Goal: Task Accomplishment & Management: Manage account settings

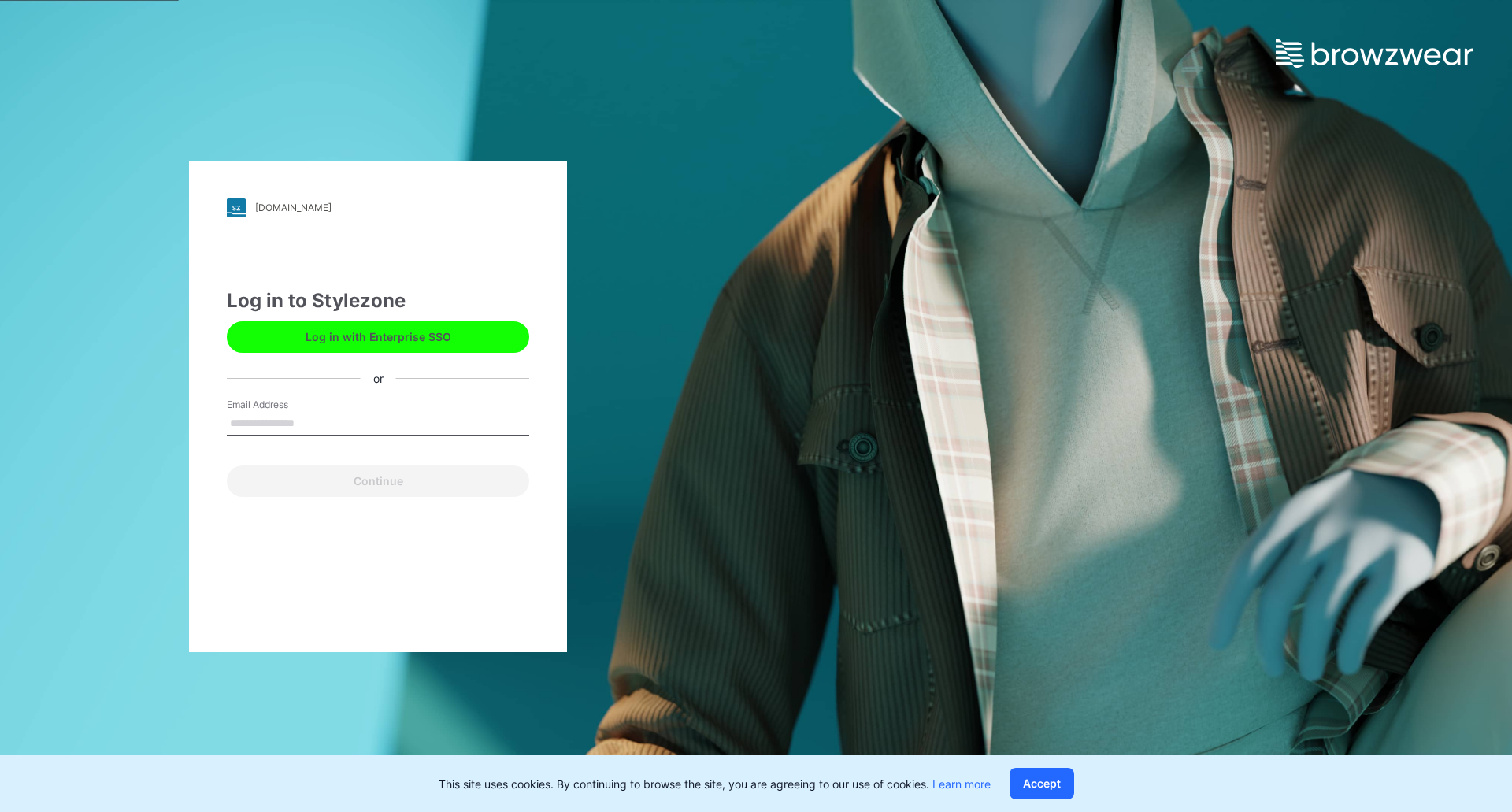
click at [295, 423] on input "Email Address" at bounding box center [378, 424] width 303 height 23
type input "**********"
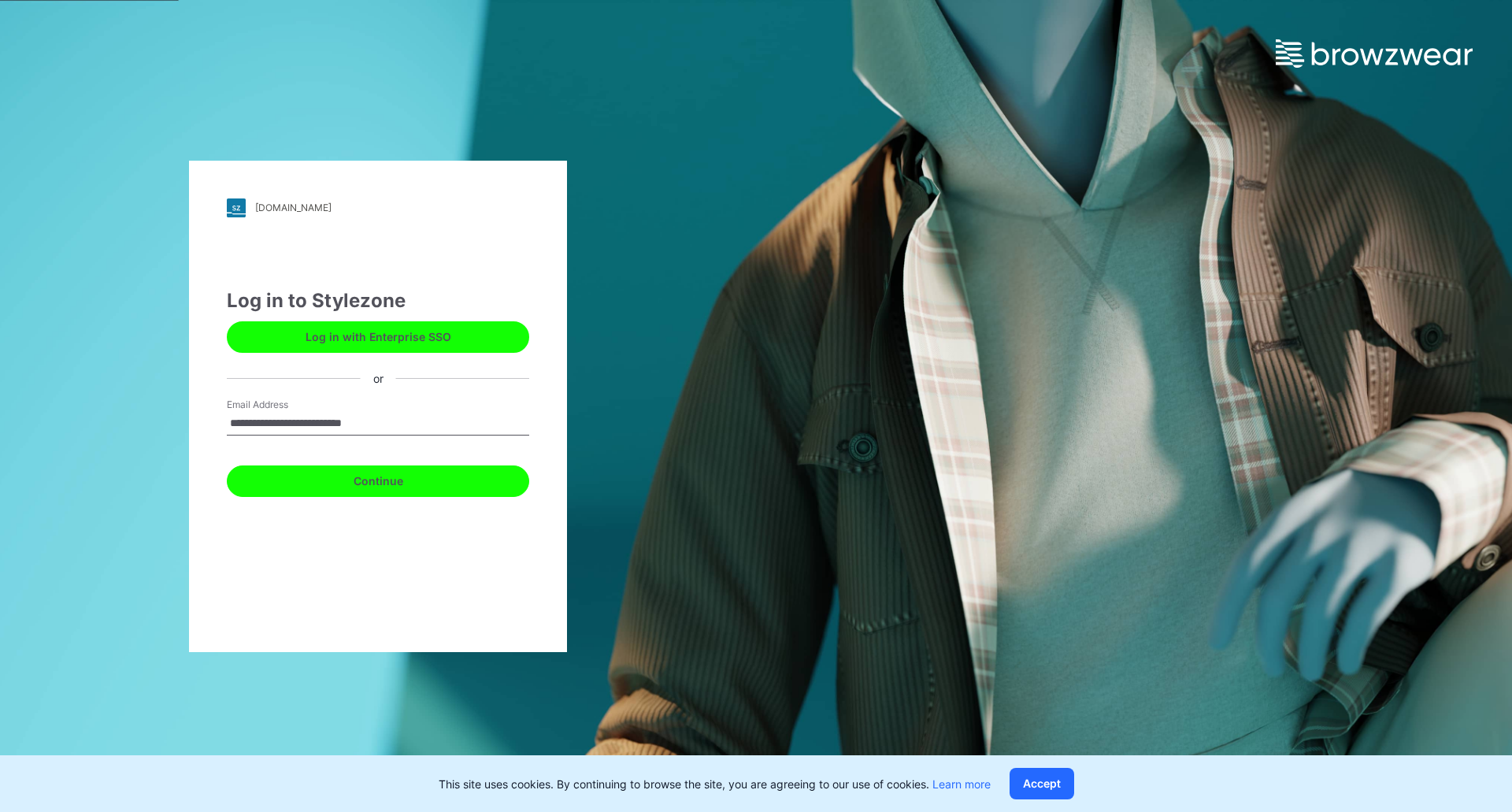
click at [343, 491] on button "Continue" at bounding box center [378, 481] width 303 height 31
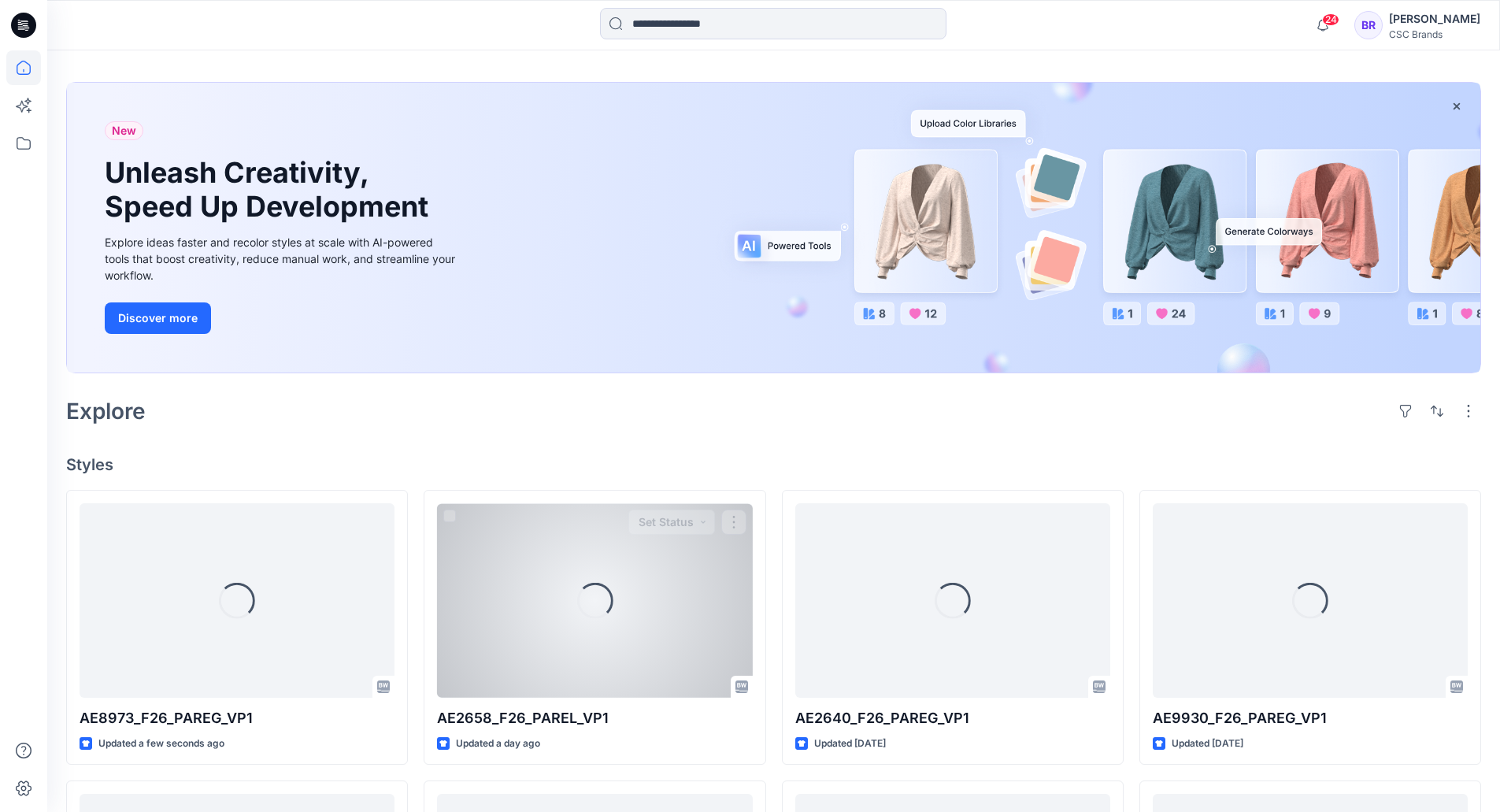
scroll to position [157, 0]
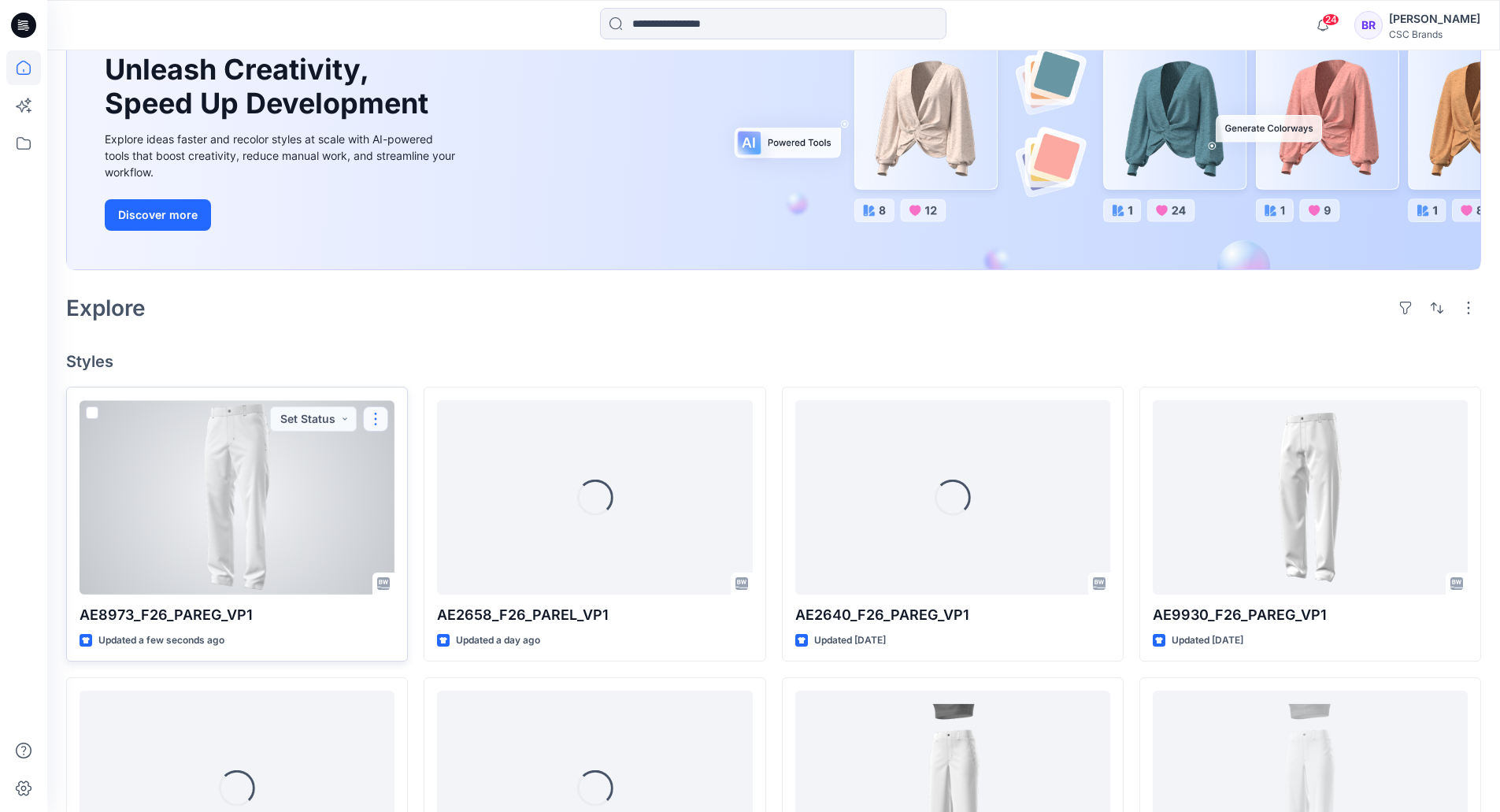
click at [373, 418] on button "button" at bounding box center [376, 419] width 25 height 25
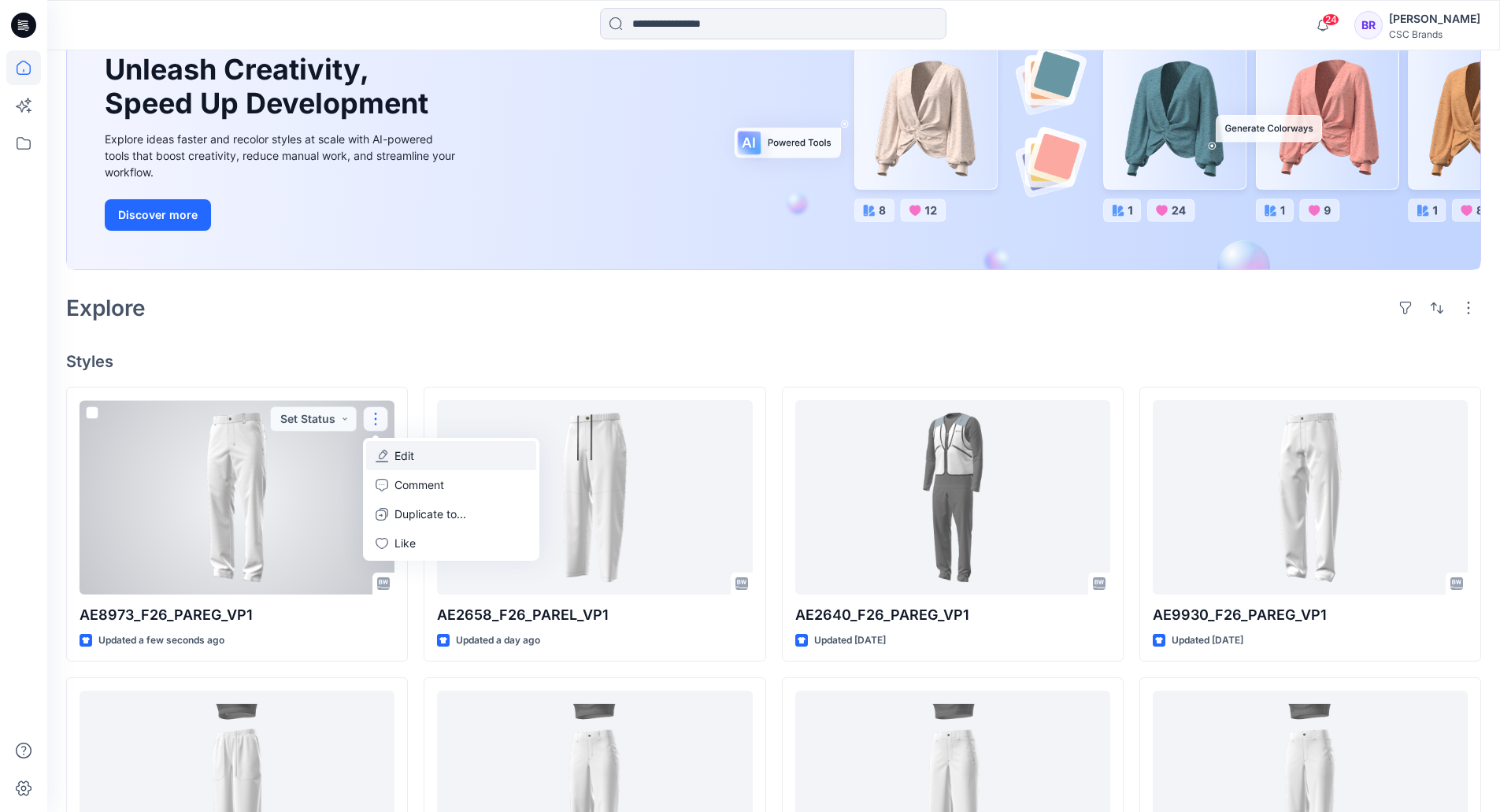
drag, startPoint x: 406, startPoint y: 454, endPoint x: 415, endPoint y: 452, distance: 9.2
click at [407, 454] on p "Edit" at bounding box center [404, 455] width 20 height 17
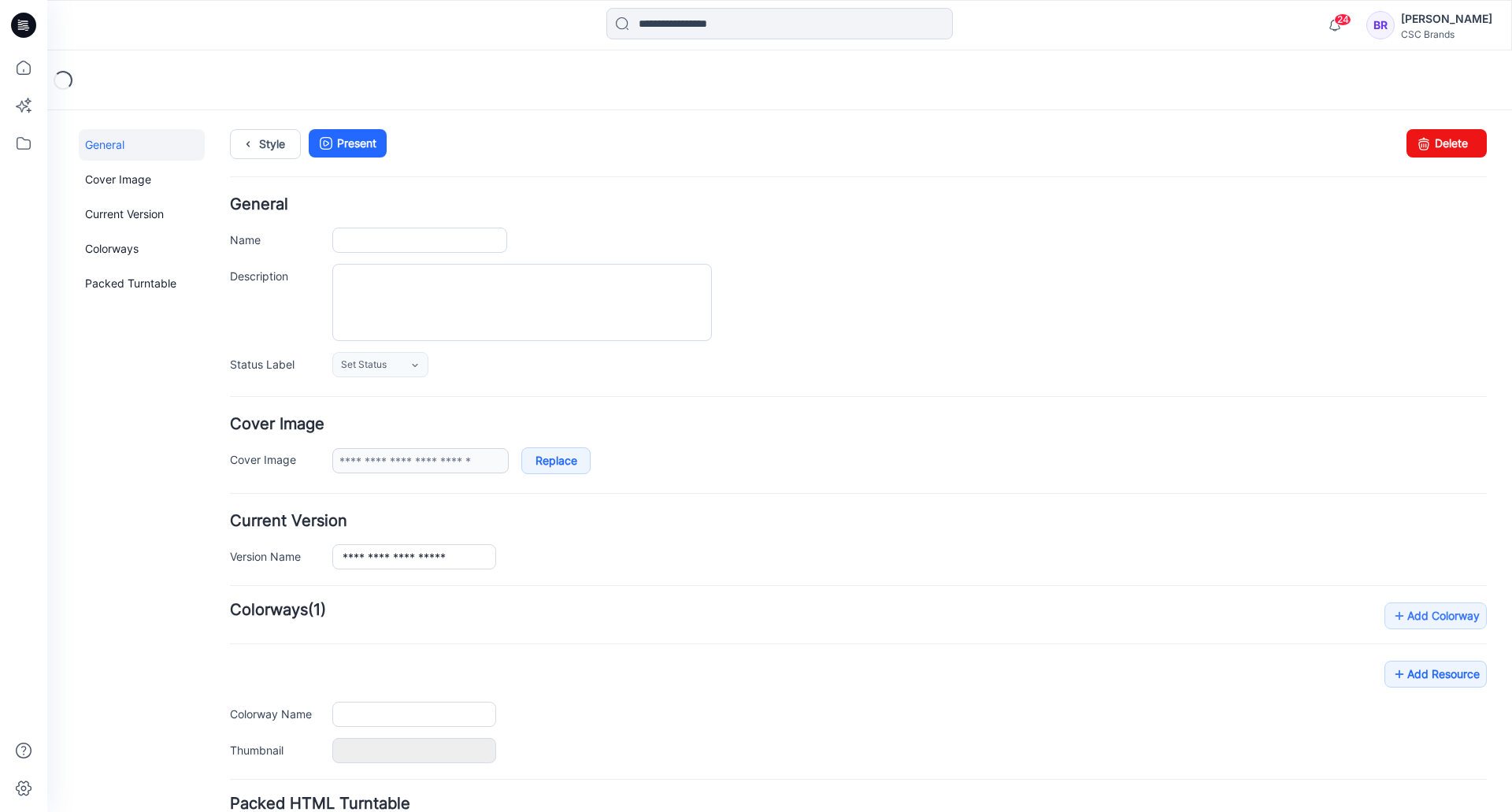
type input "**********"
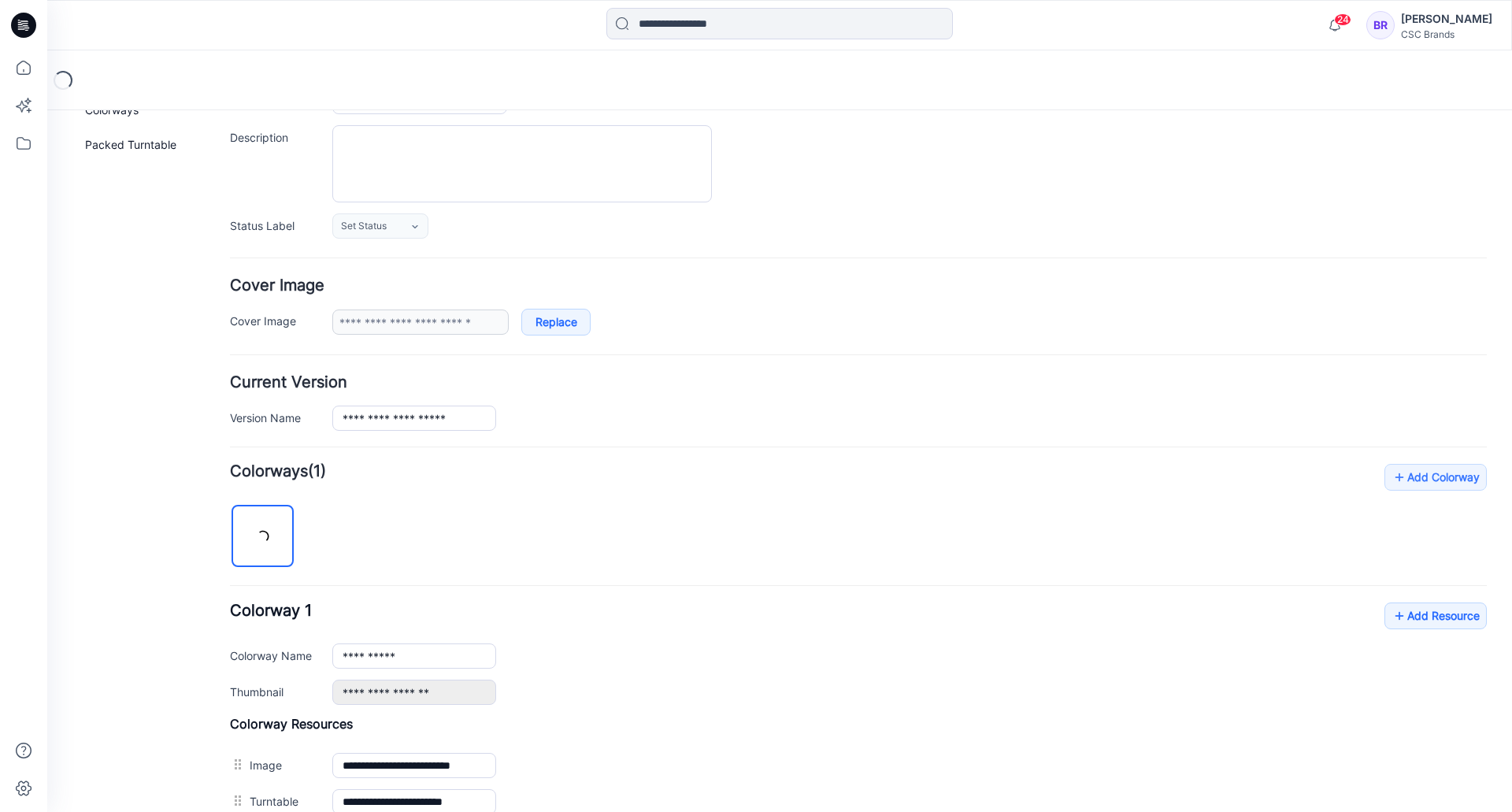
scroll to position [315, 0]
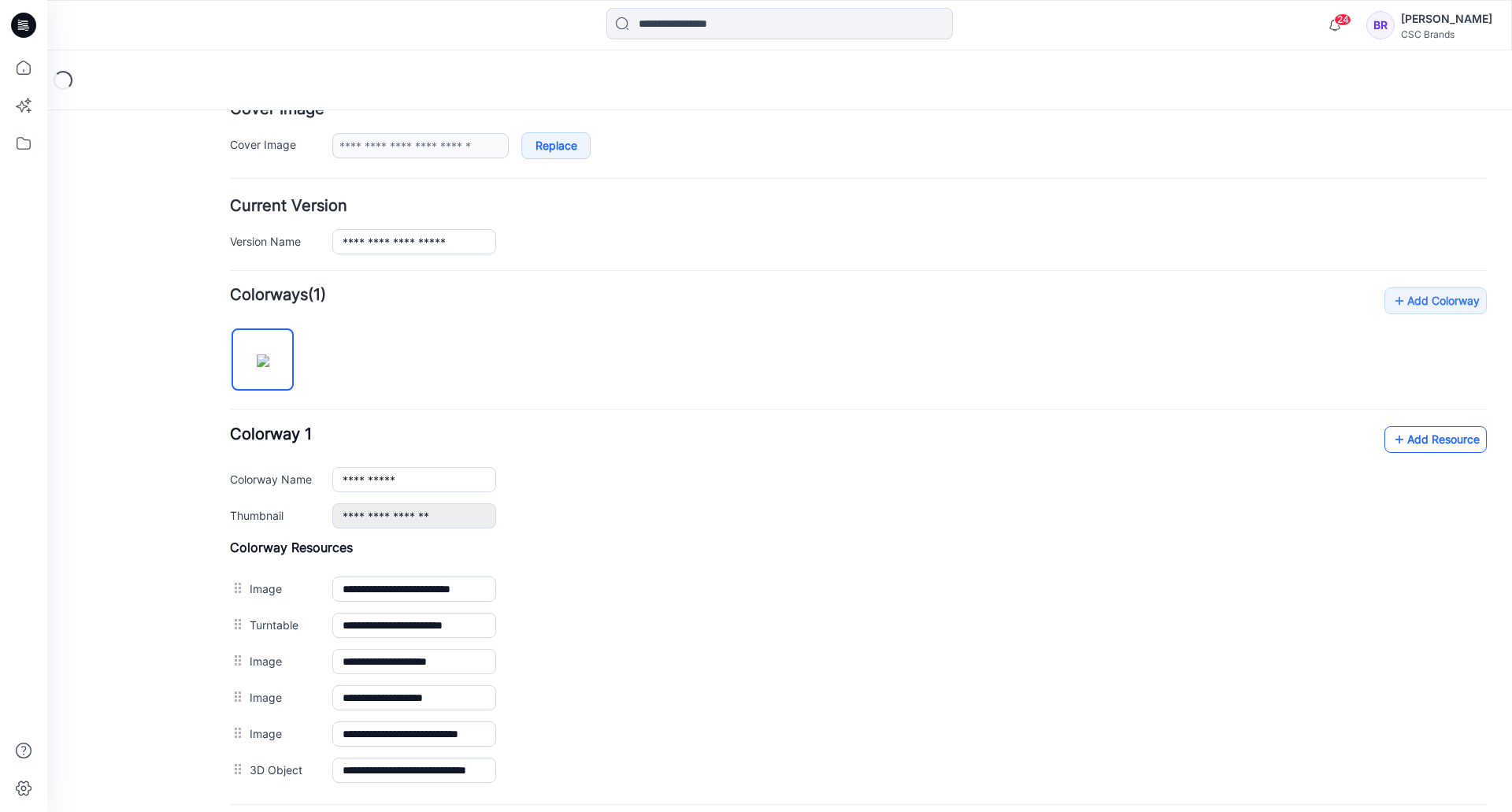
click at [1397, 439] on link "Add Resource" at bounding box center [1436, 439] width 102 height 26
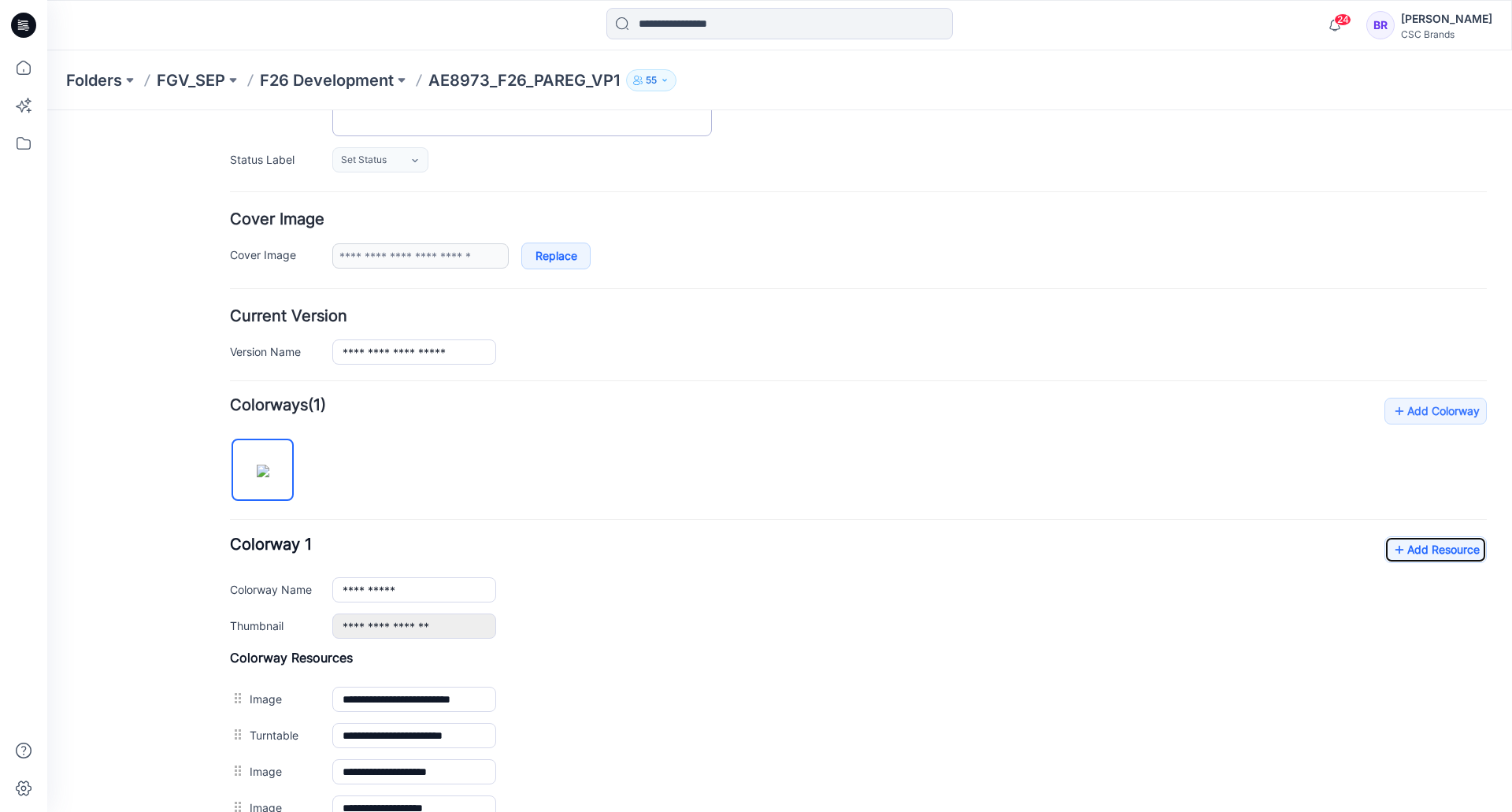
scroll to position [79, 0]
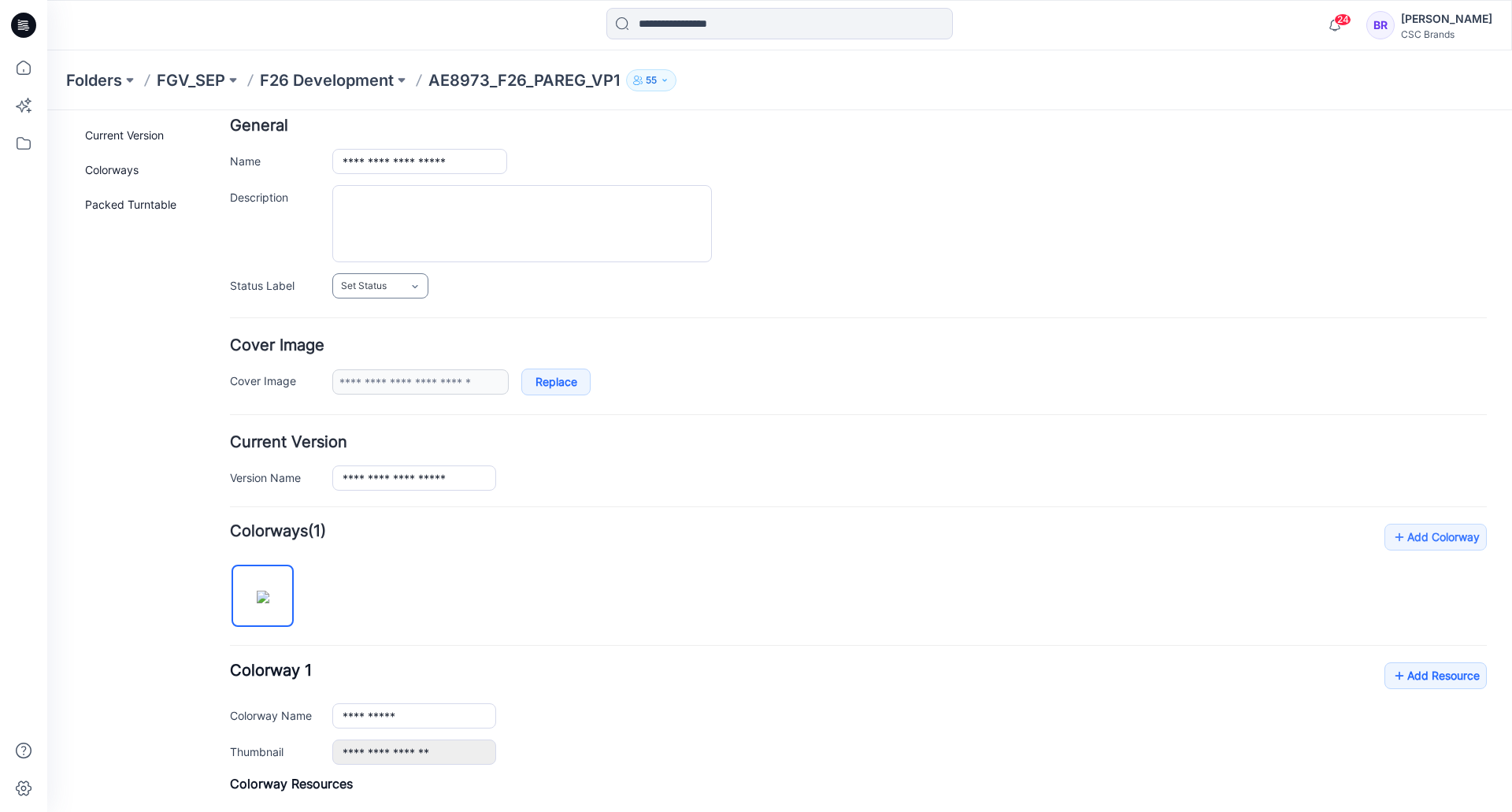
click at [380, 296] on link "Set Status" at bounding box center [381, 286] width 96 height 25
click at [385, 359] on link "Virtual Proto 1" at bounding box center [396, 353] width 120 height 33
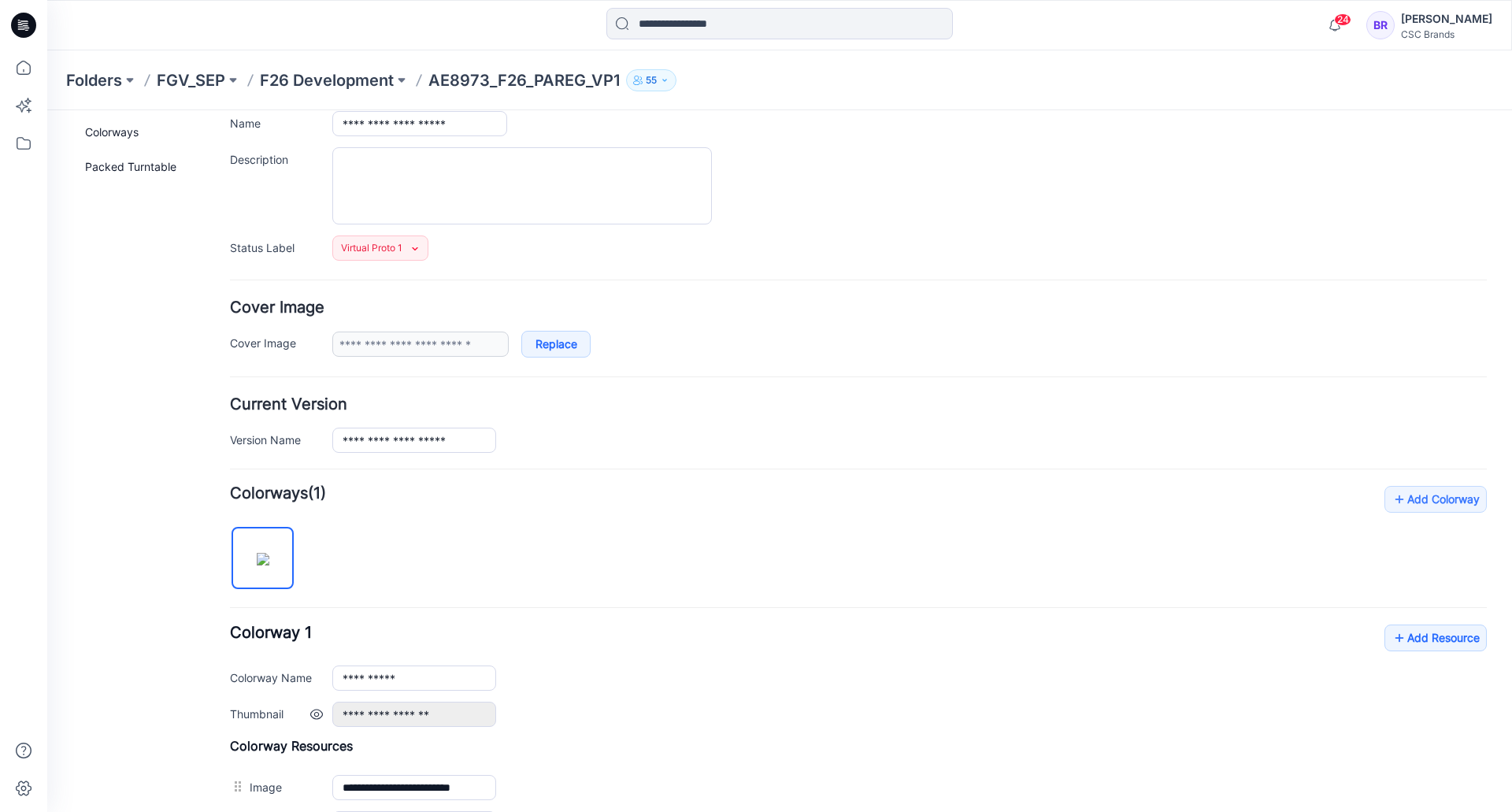
scroll to position [0, 0]
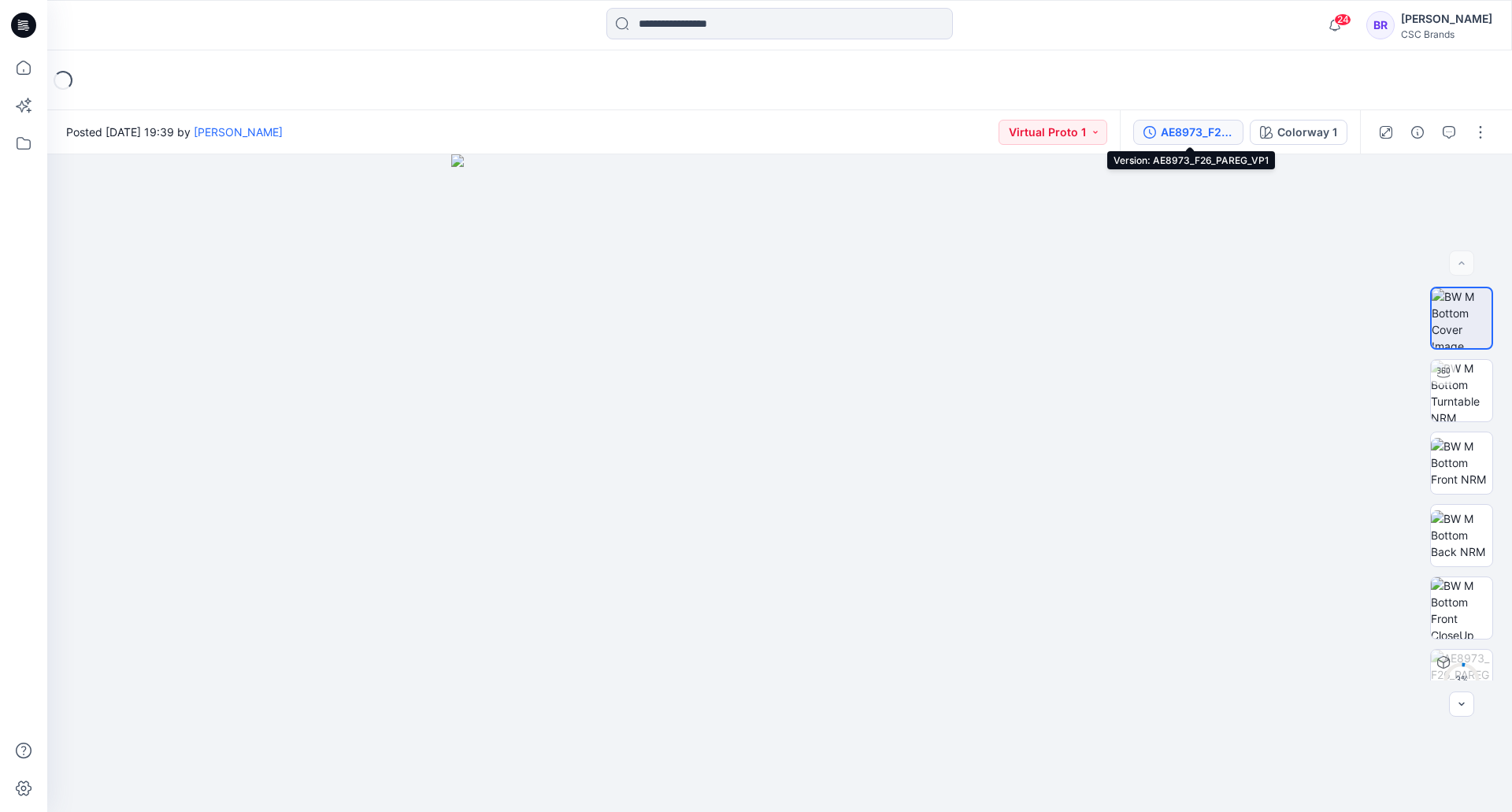
click at [1179, 133] on div "AE8973_F26_PAREG_VP1" at bounding box center [1197, 133] width 72 height 18
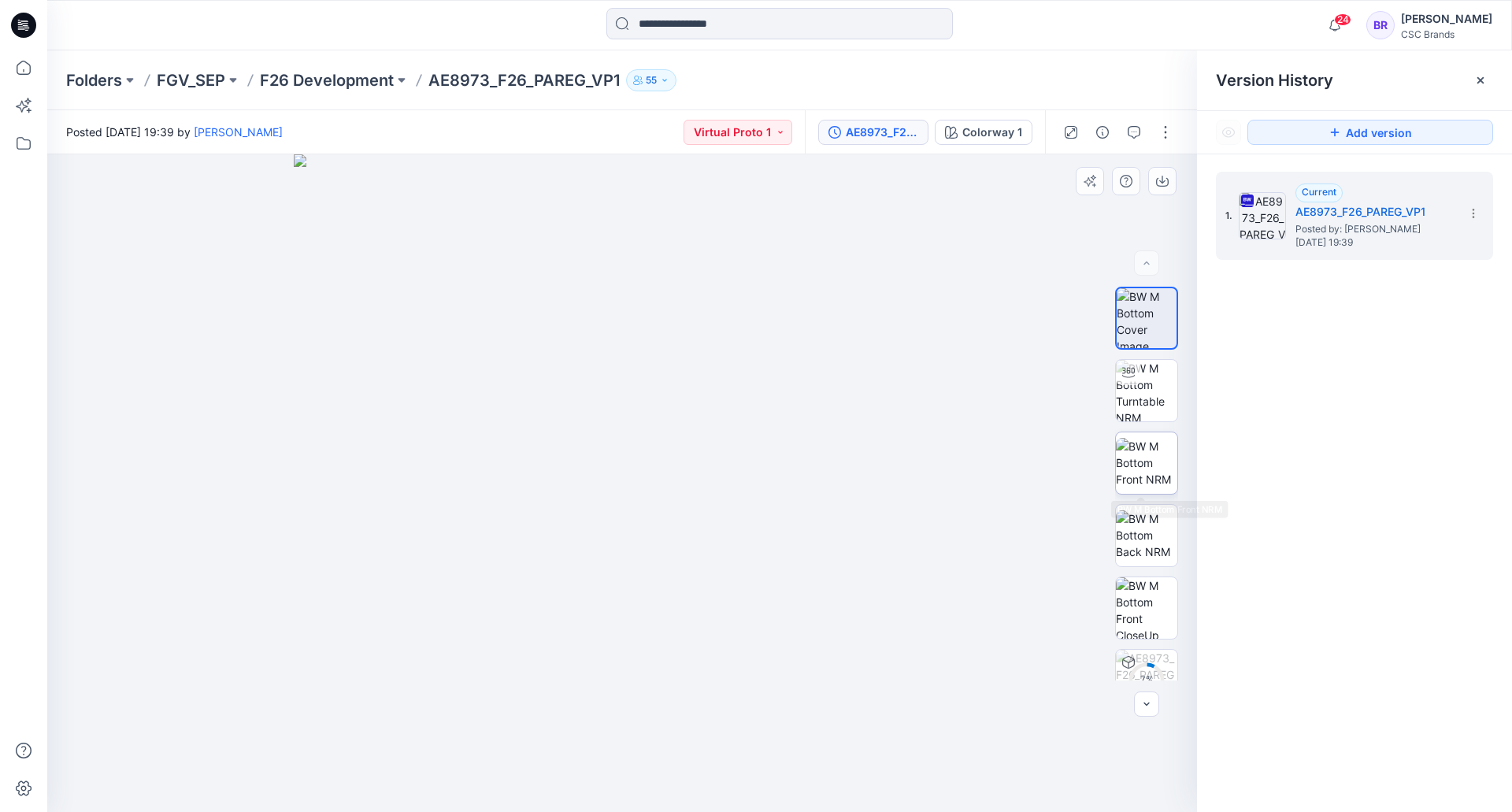
click at [1153, 456] on img at bounding box center [1146, 463] width 61 height 50
click at [21, 20] on icon at bounding box center [23, 25] width 25 height 25
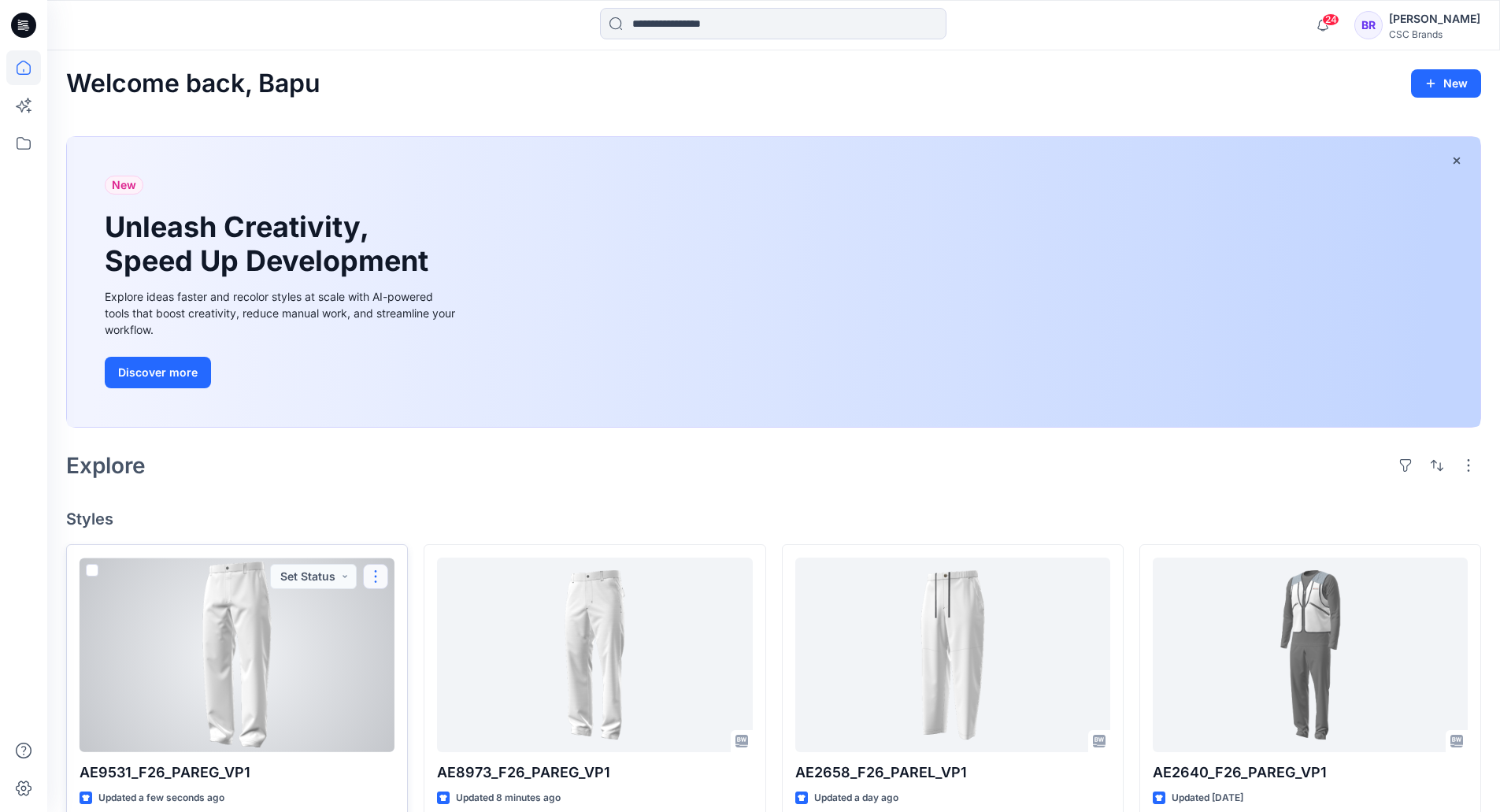
click at [373, 567] on button "button" at bounding box center [376, 577] width 25 height 25
click at [389, 608] on button "Edit" at bounding box center [451, 613] width 170 height 29
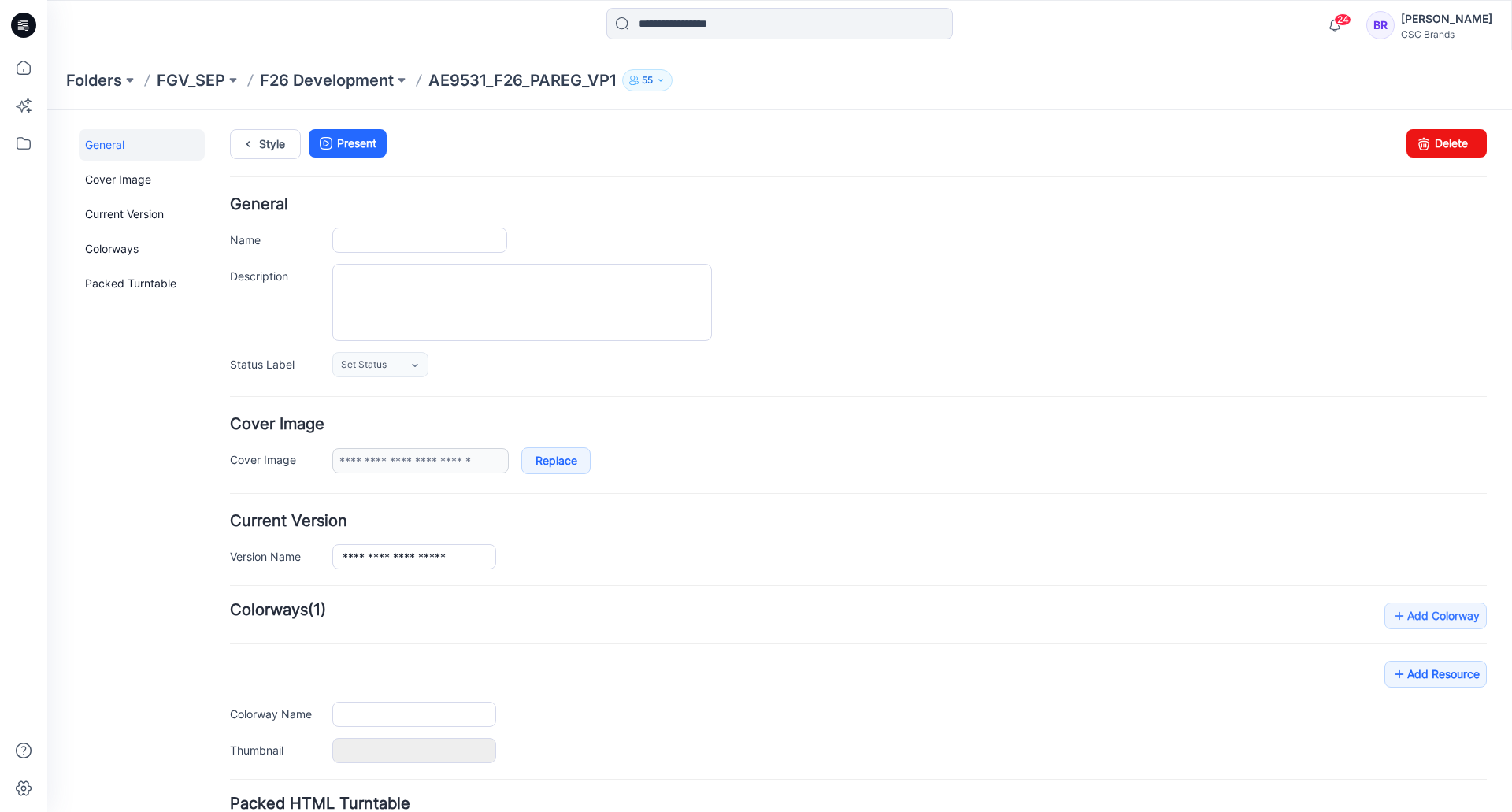
type input "**********"
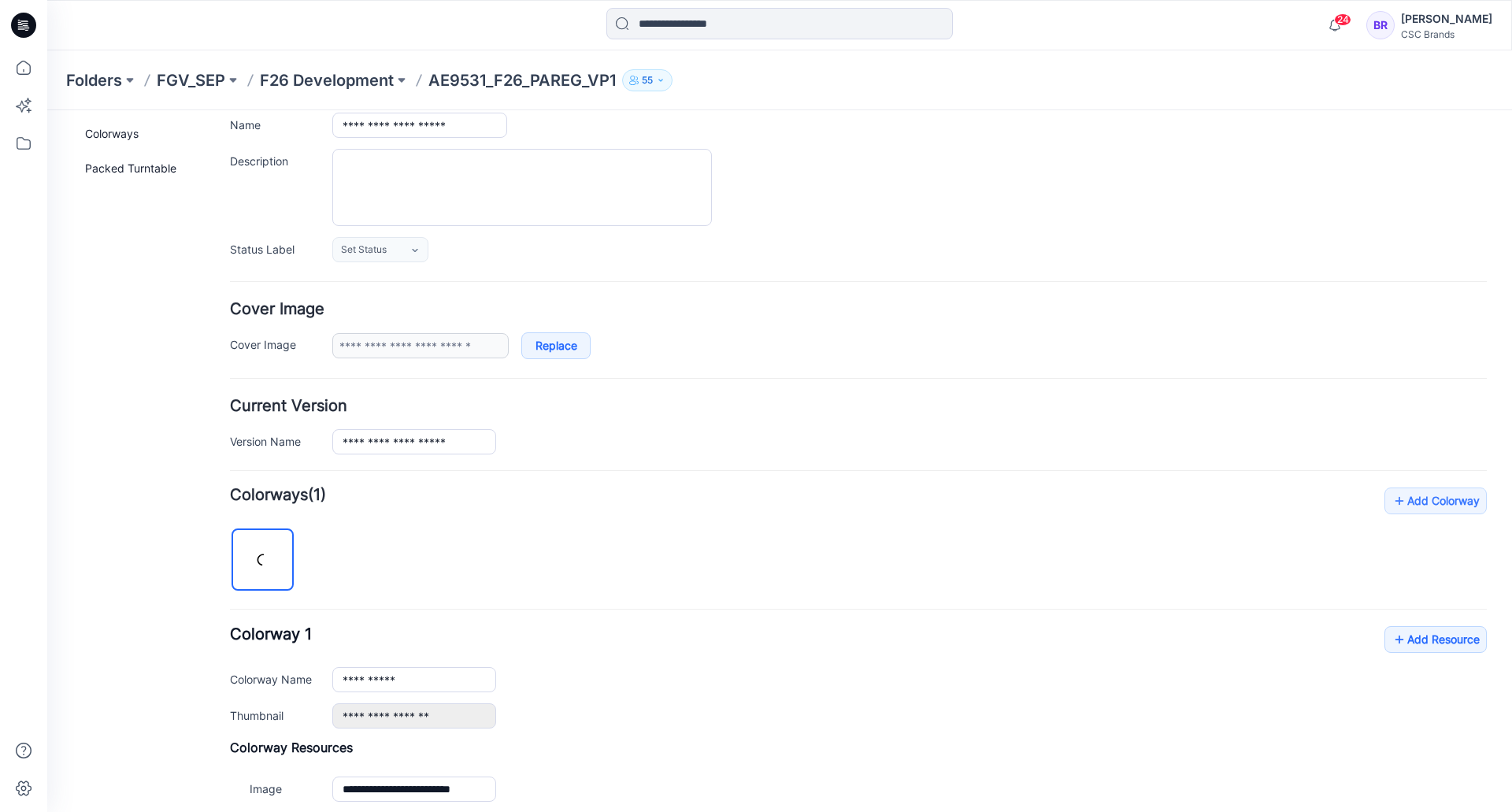
scroll to position [236, 0]
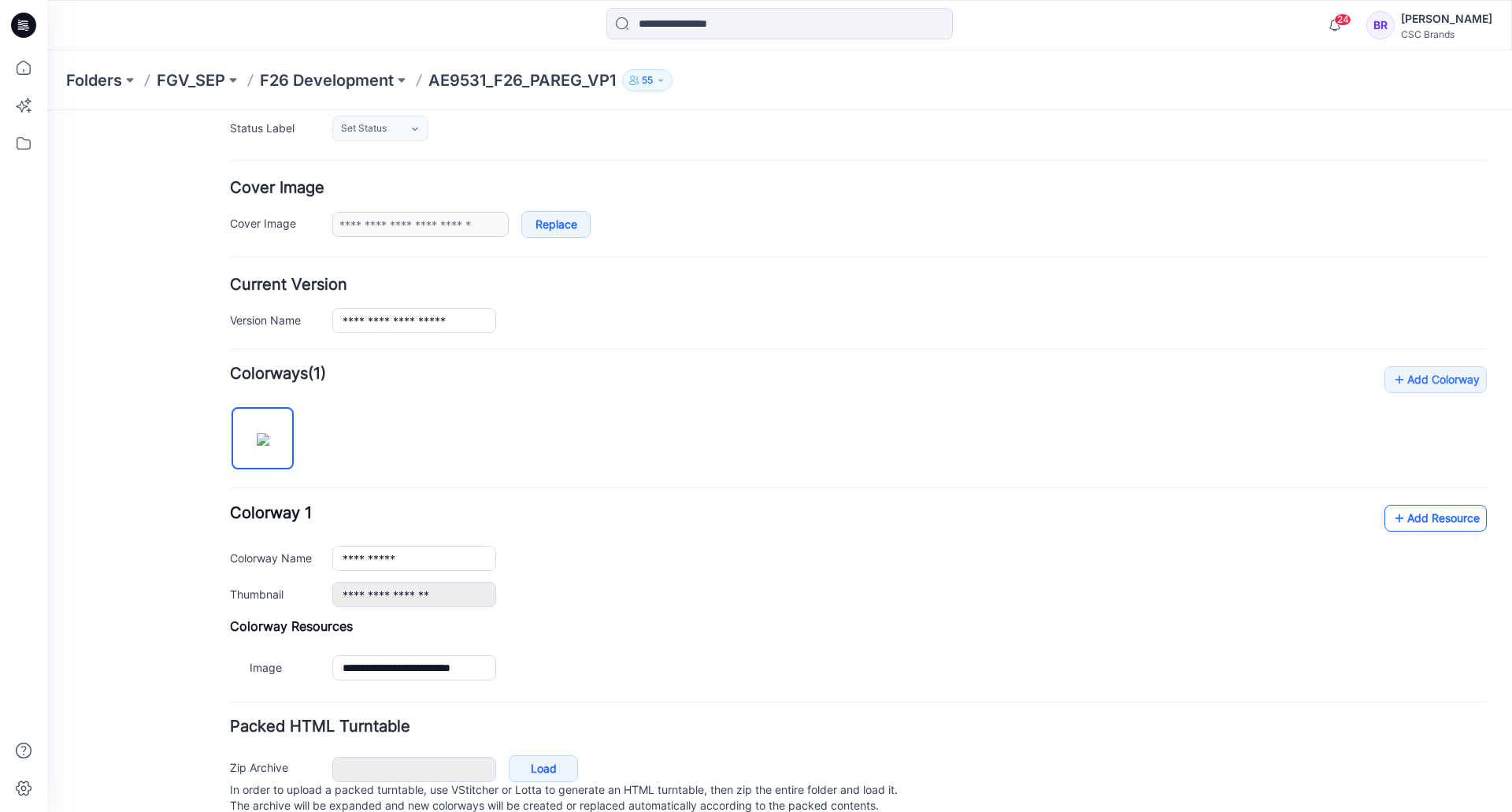
click at [1426, 512] on link "Add Resource" at bounding box center [1436, 517] width 102 height 26
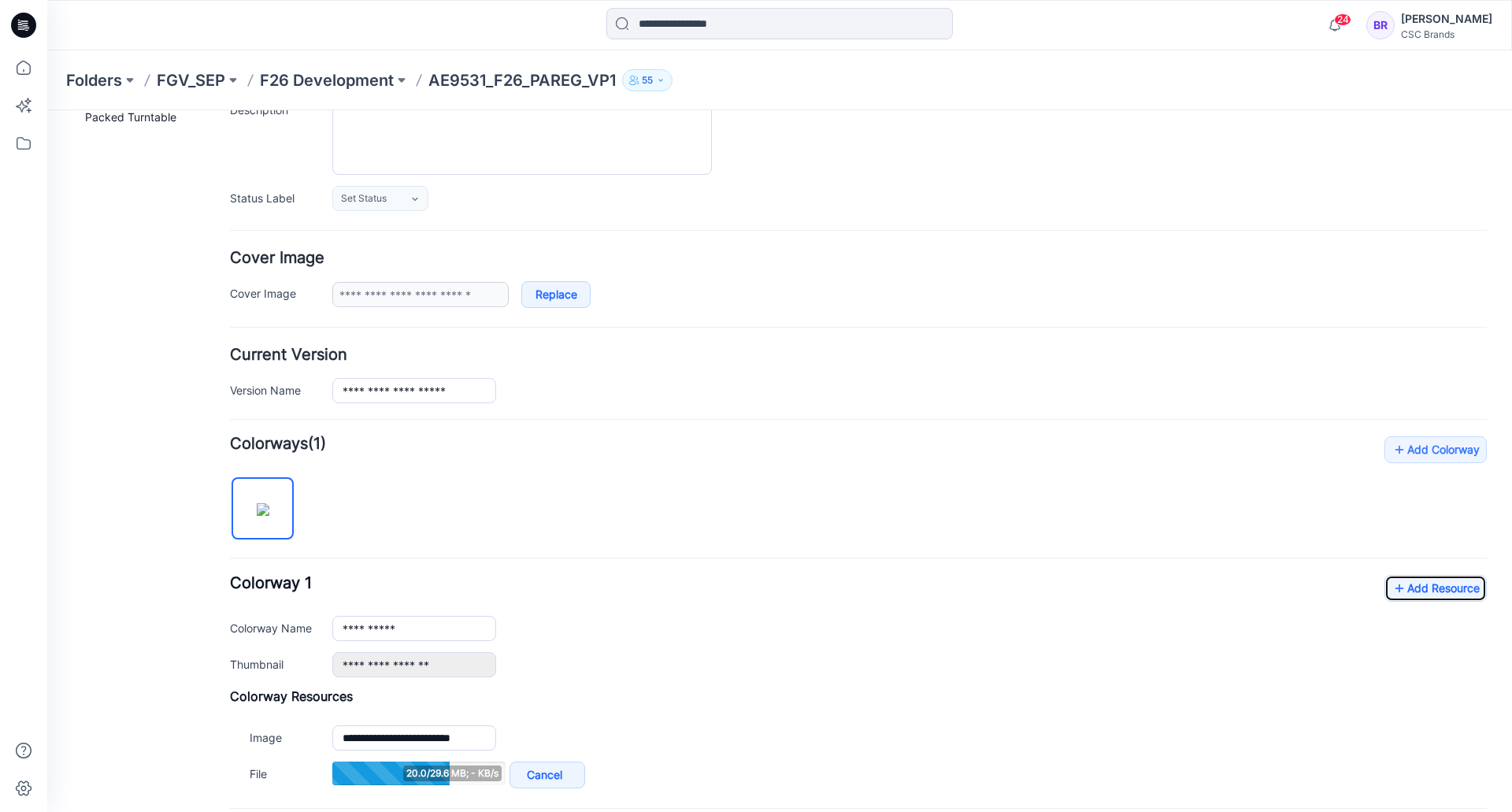
scroll to position [79, 0]
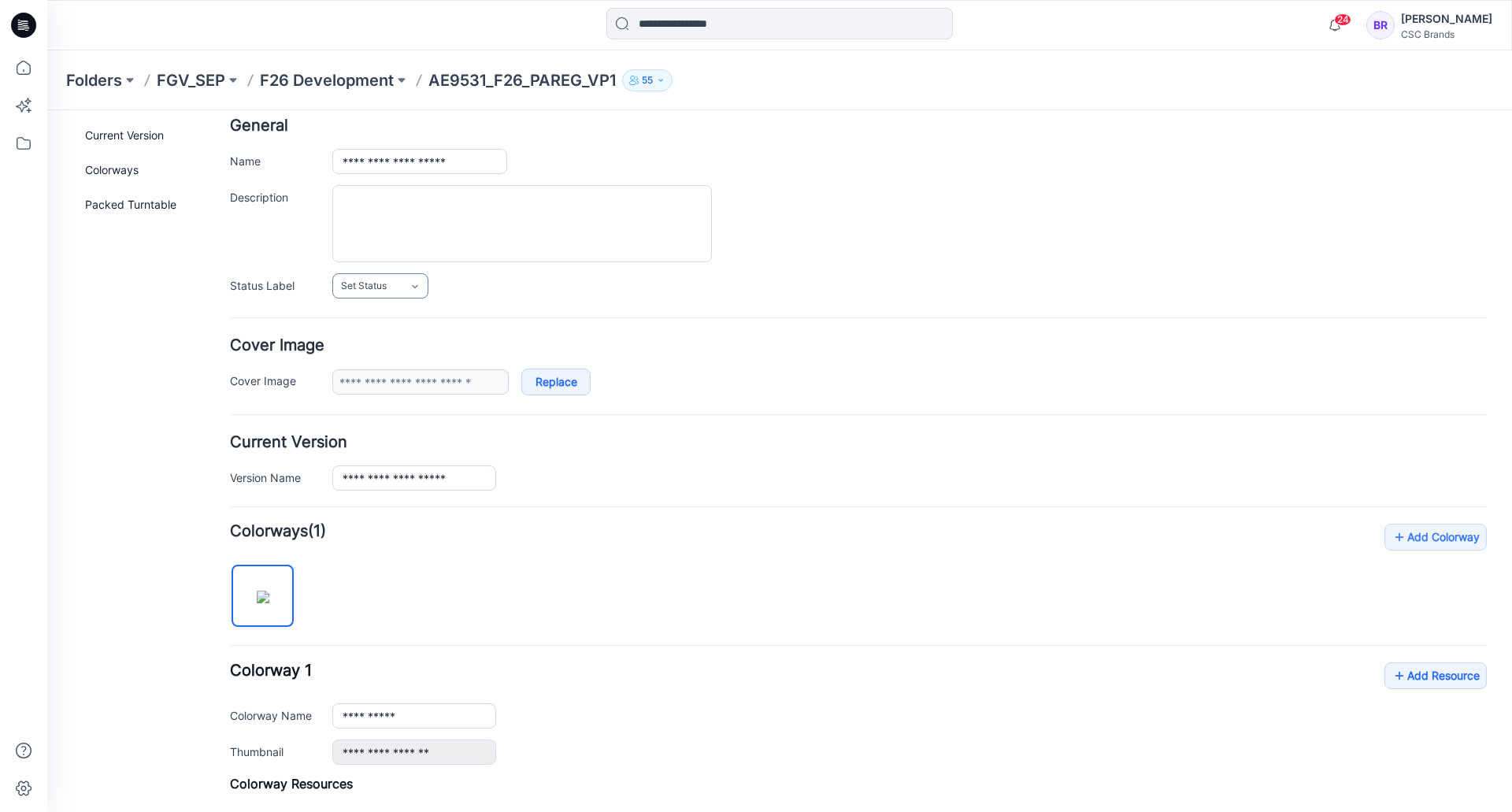
click at [396, 291] on link "Set Status" at bounding box center [381, 286] width 96 height 25
click at [375, 349] on link "Virtual Proto 1" at bounding box center [396, 353] width 120 height 33
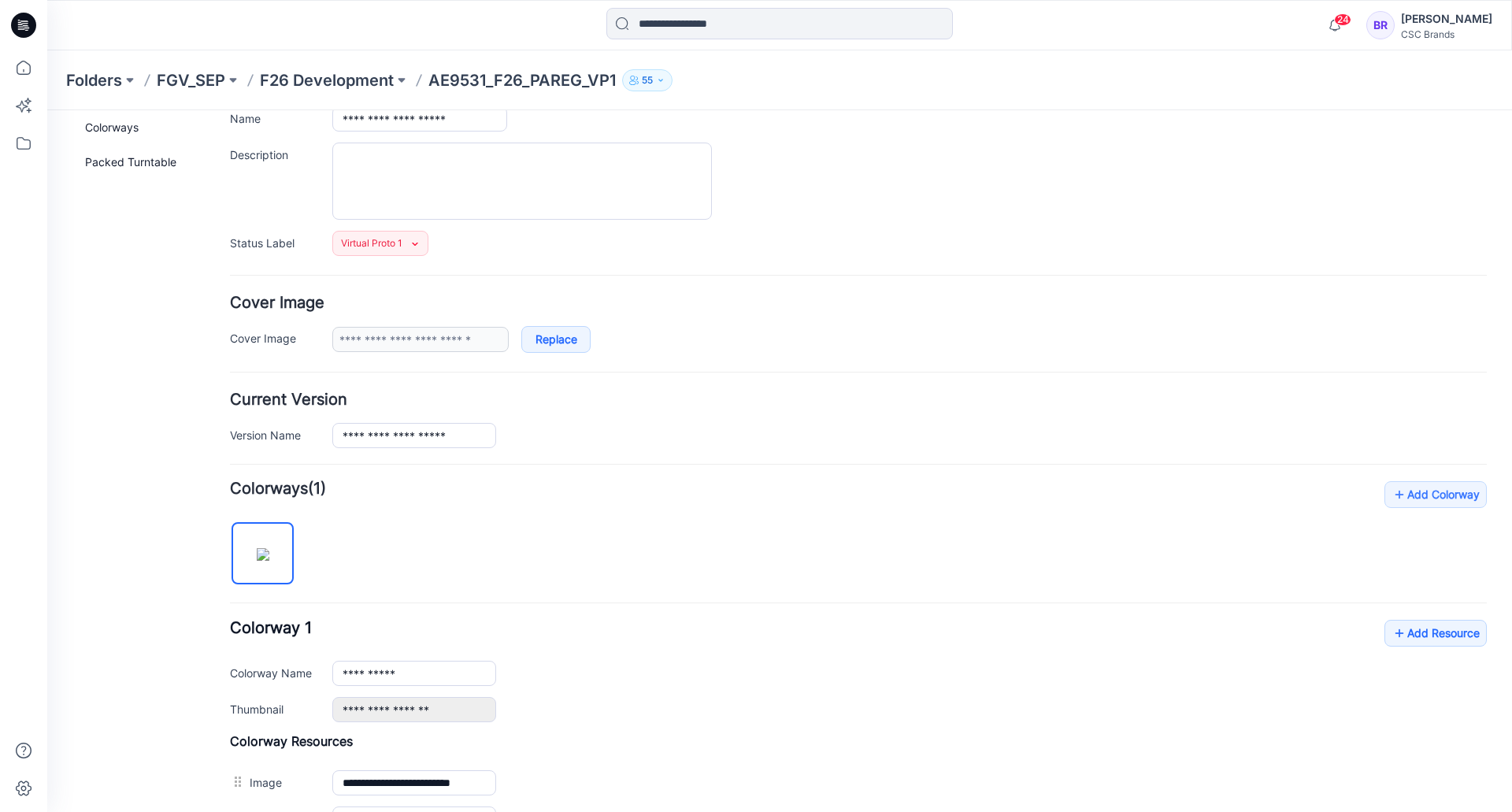
scroll to position [0, 0]
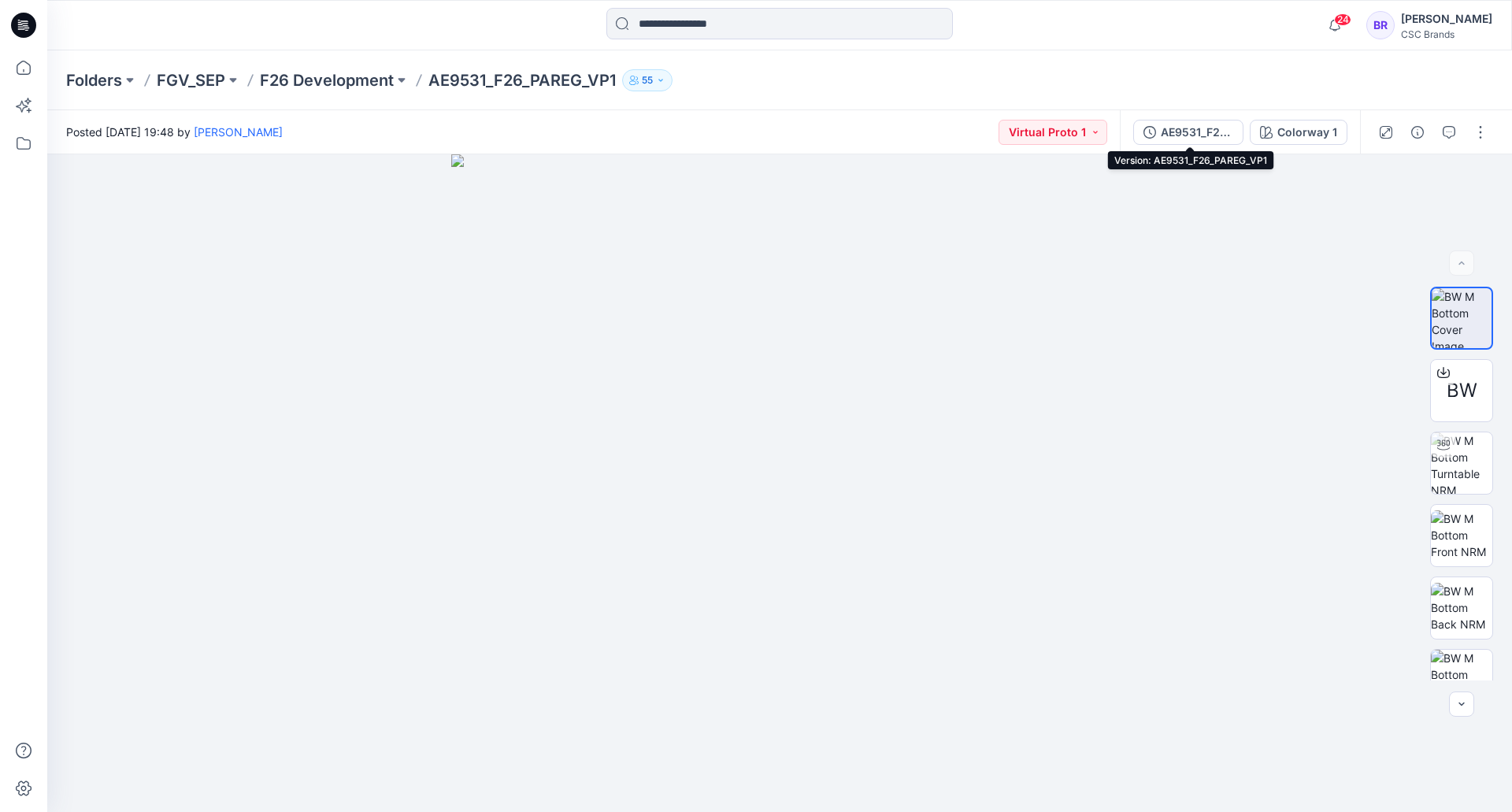
click at [1183, 136] on div "AE9531_F26_PAREG_VP1" at bounding box center [1197, 133] width 72 height 18
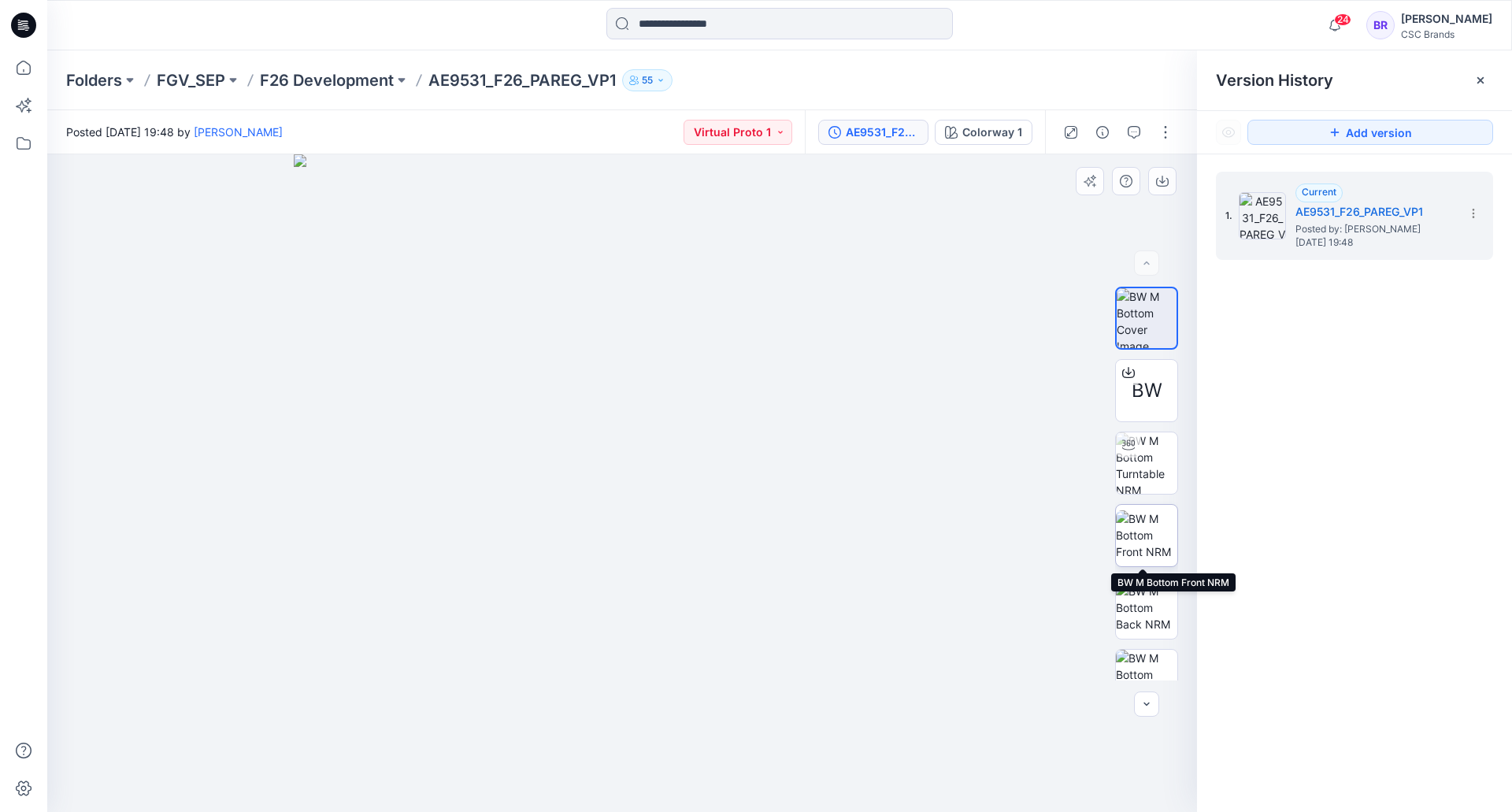
click at [1151, 513] on img at bounding box center [1146, 535] width 61 height 50
click at [17, 27] on icon at bounding box center [23, 25] width 25 height 25
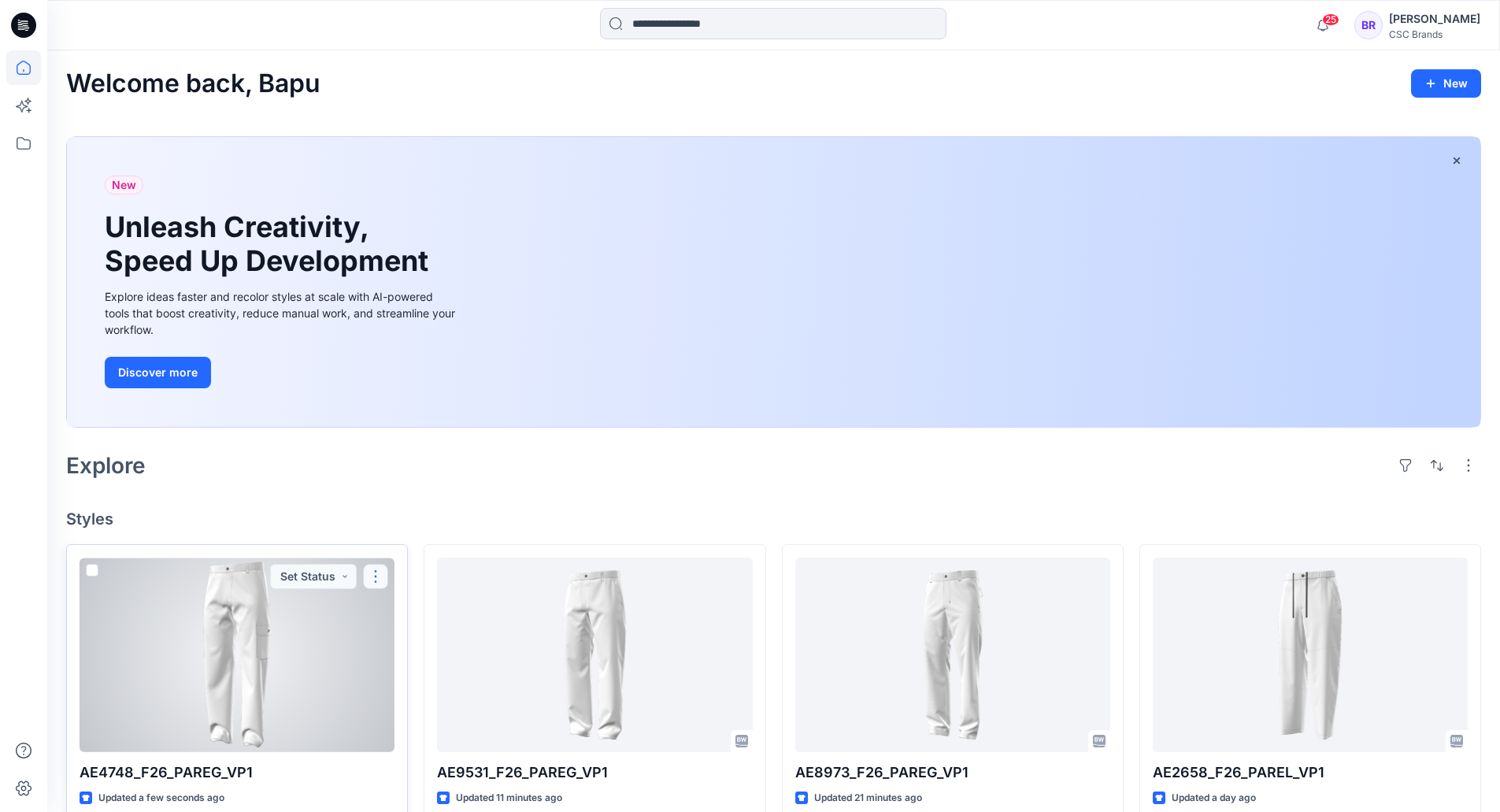
click at [377, 579] on button "button" at bounding box center [376, 577] width 25 height 25
click at [417, 610] on button "Edit" at bounding box center [451, 613] width 170 height 29
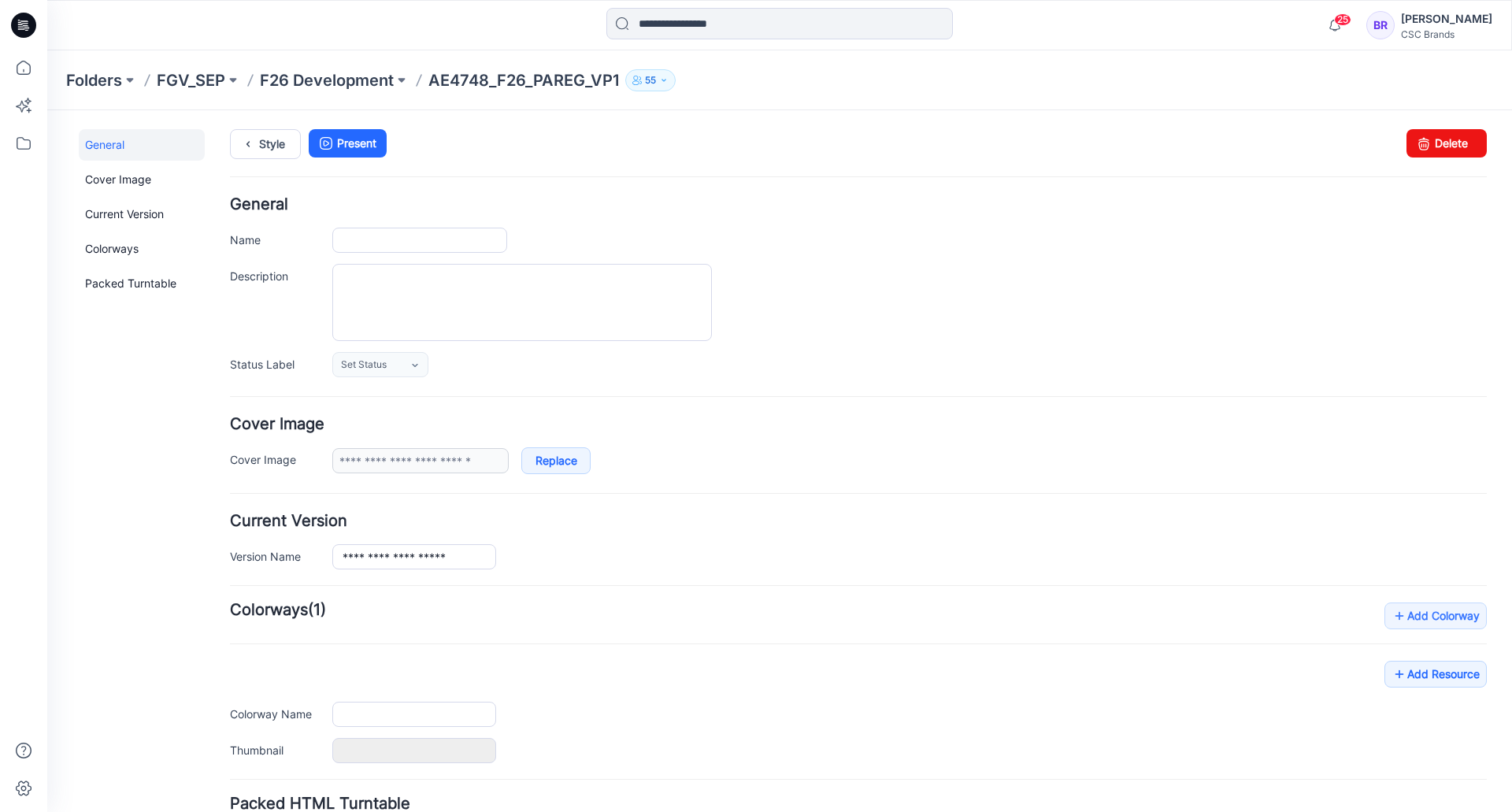
type input "**********"
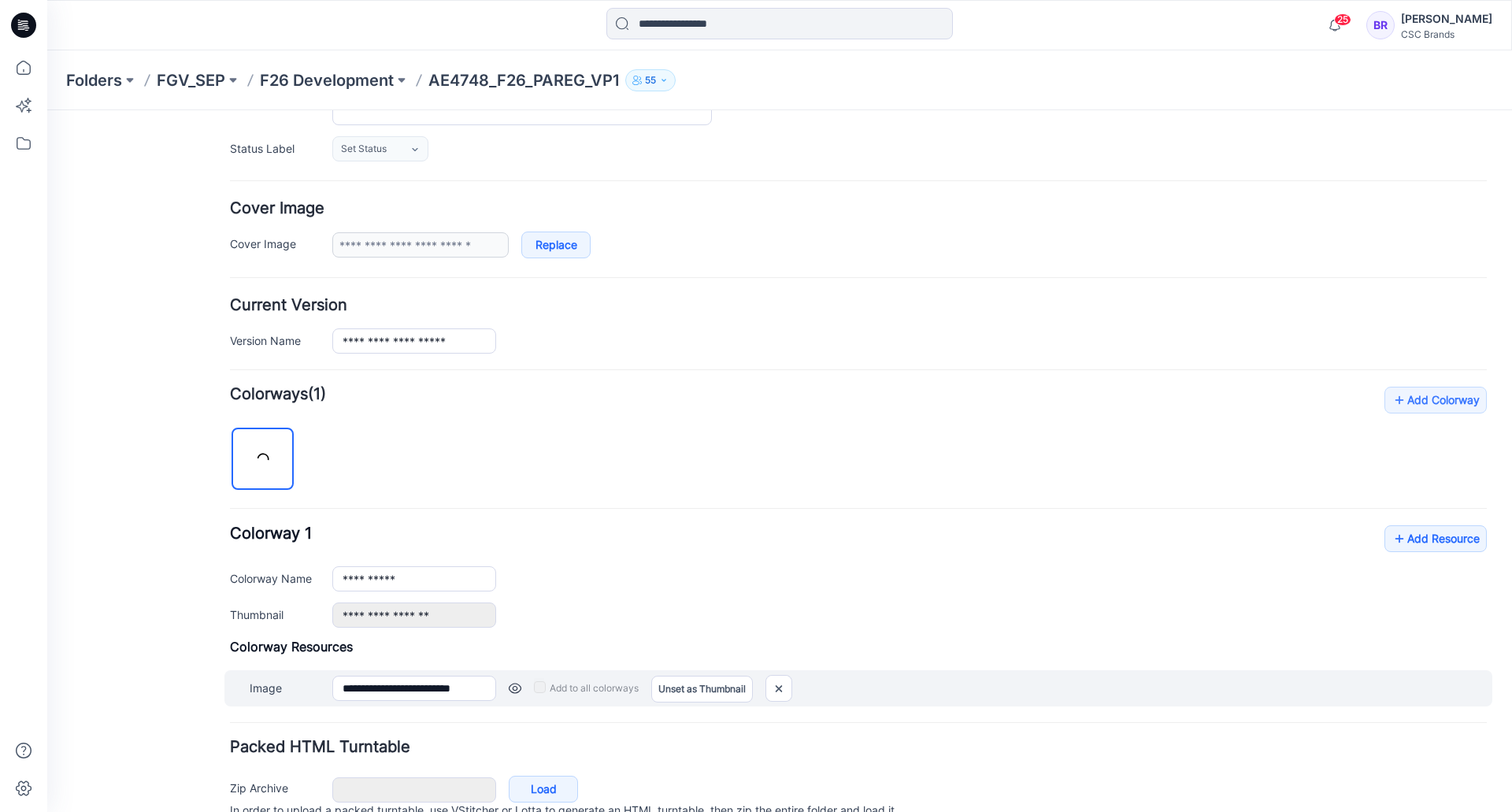
scroll to position [291, 0]
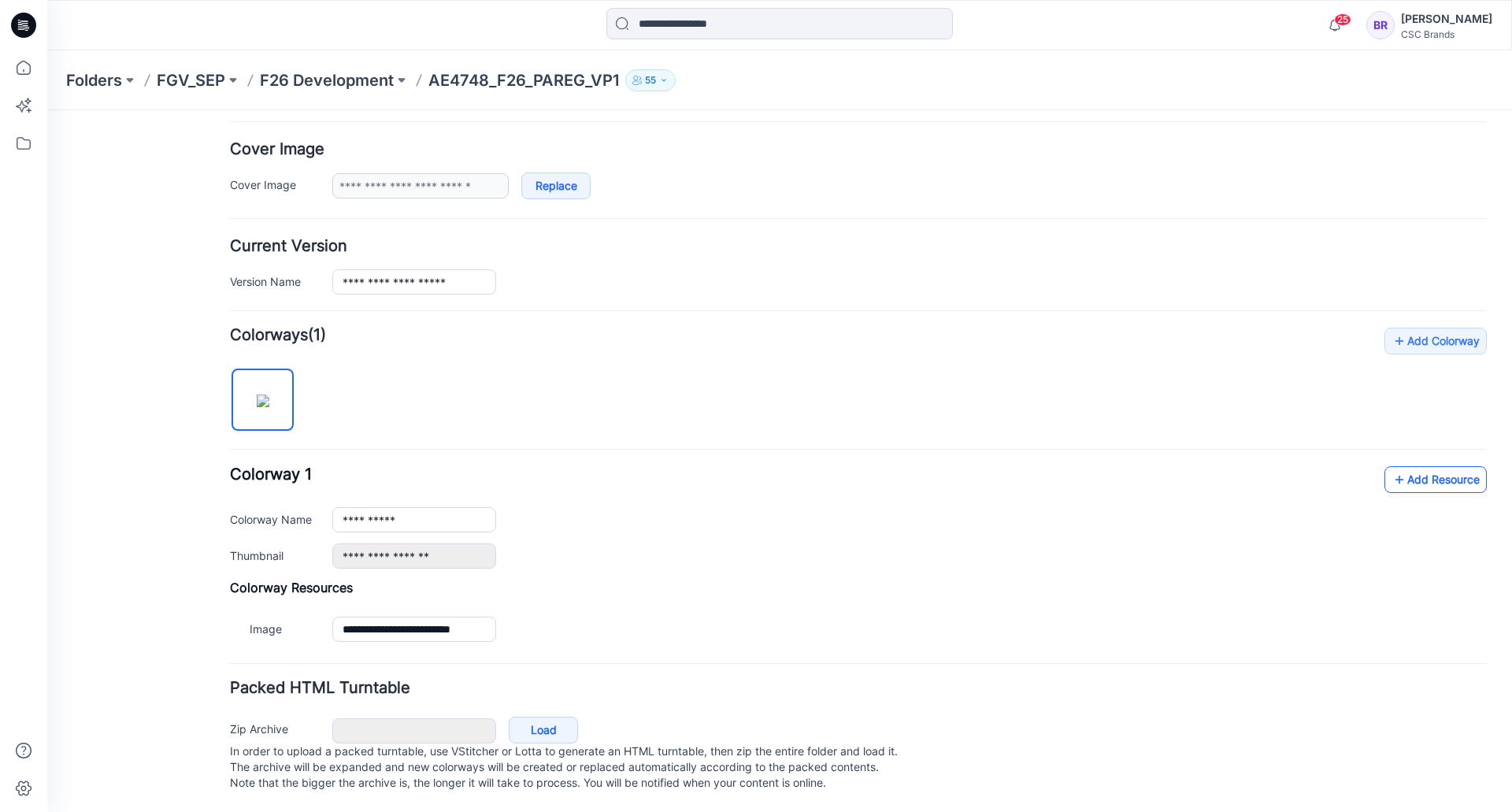
click at [1409, 467] on link "Add Resource" at bounding box center [1436, 479] width 102 height 26
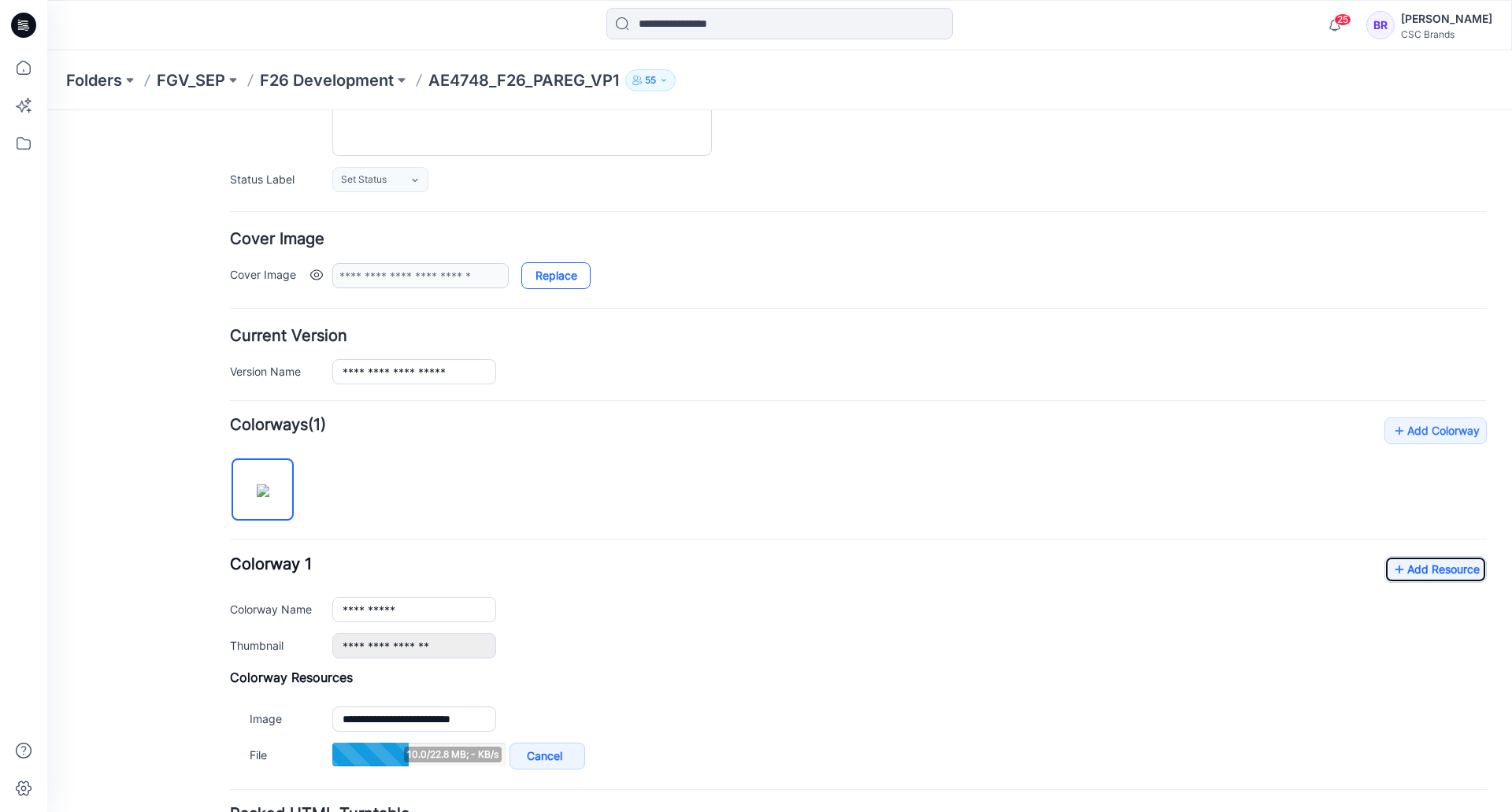
scroll to position [133, 0]
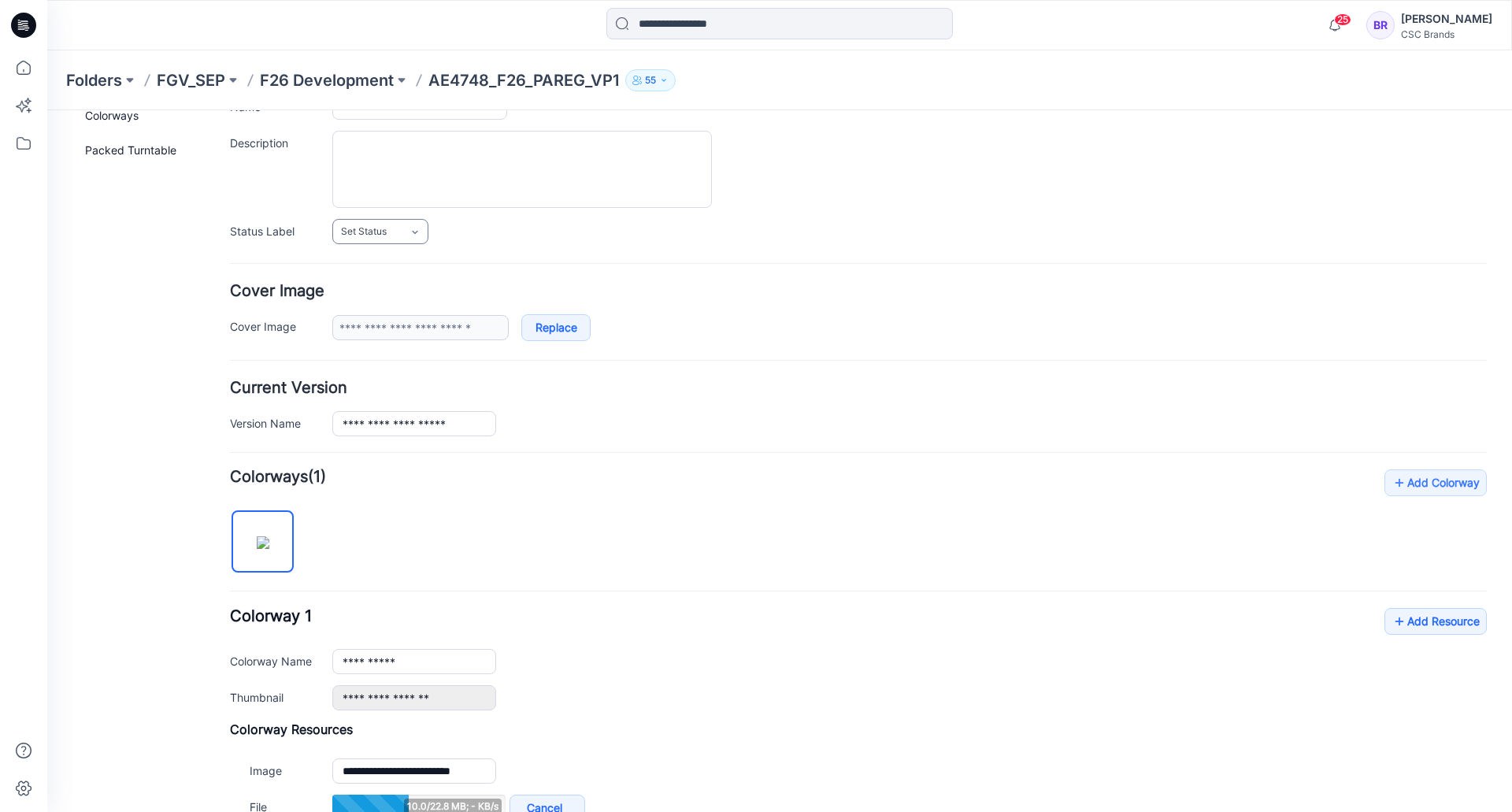
click at [405, 230] on link "Set Status" at bounding box center [381, 231] width 96 height 25
click at [382, 296] on link "Virtual Proto 1" at bounding box center [396, 300] width 120 height 33
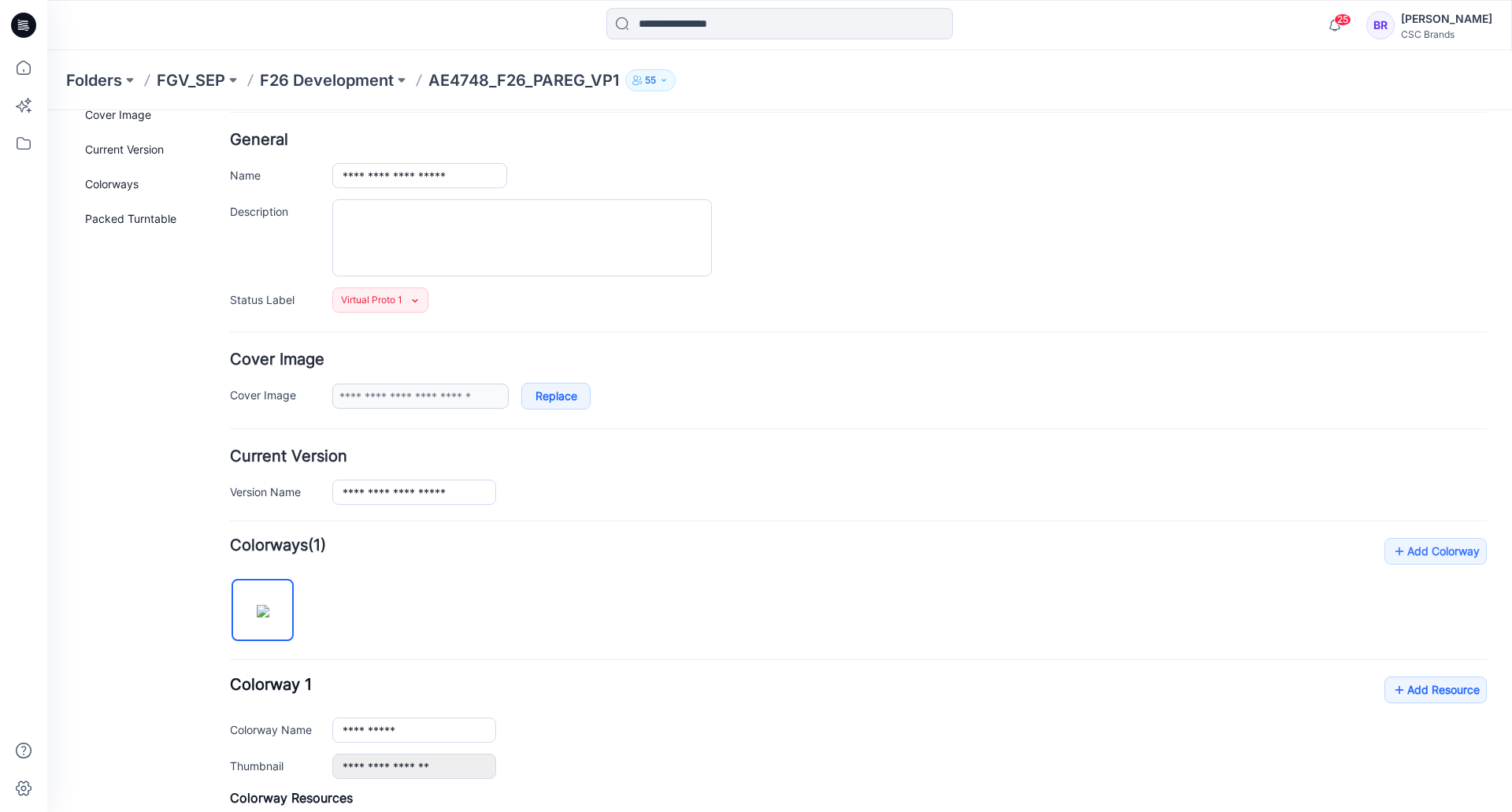
scroll to position [0, 0]
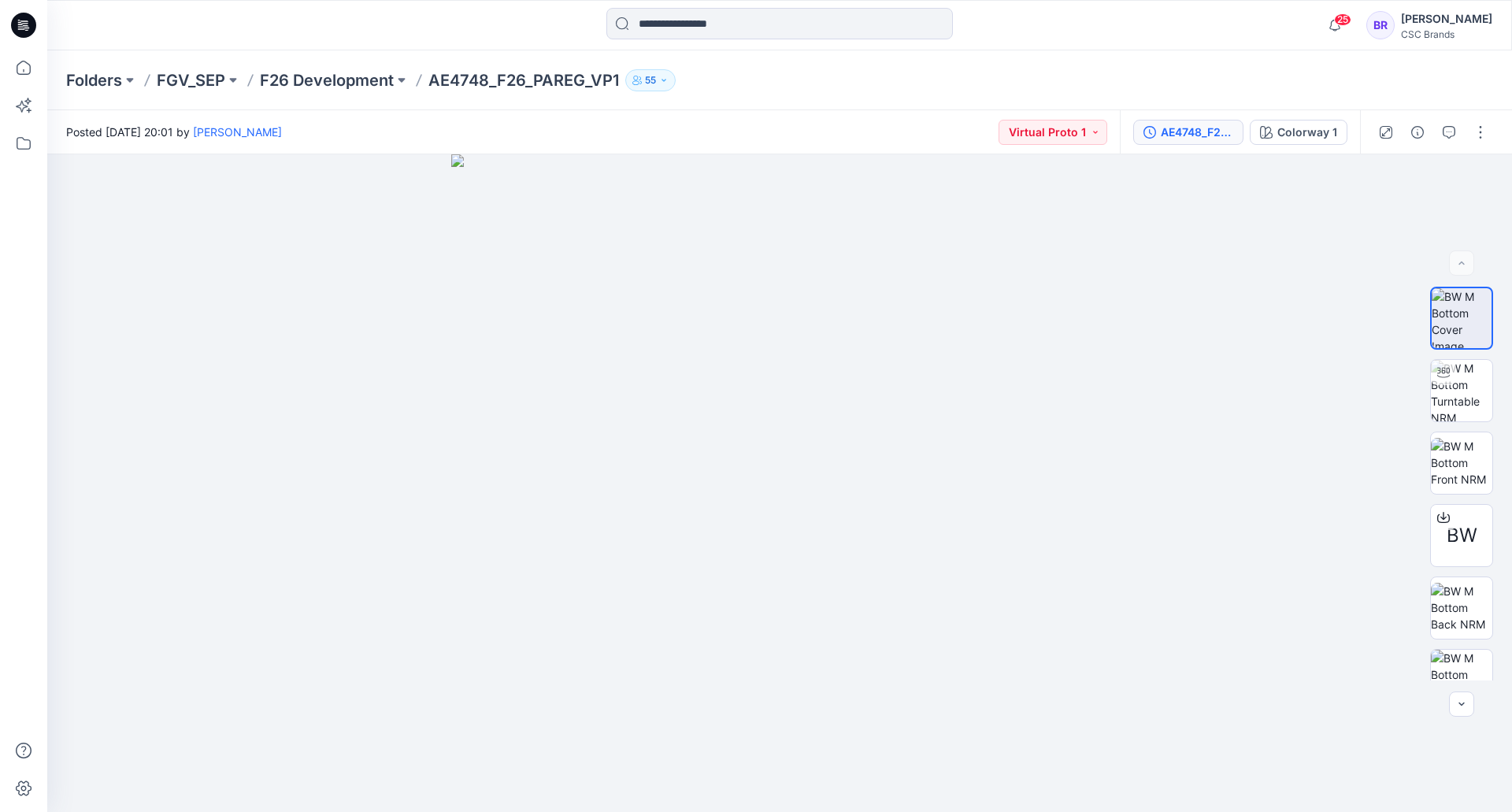
click at [1194, 142] on button "AE4748_F26_PAREG_VP1" at bounding box center [1188, 133] width 110 height 25
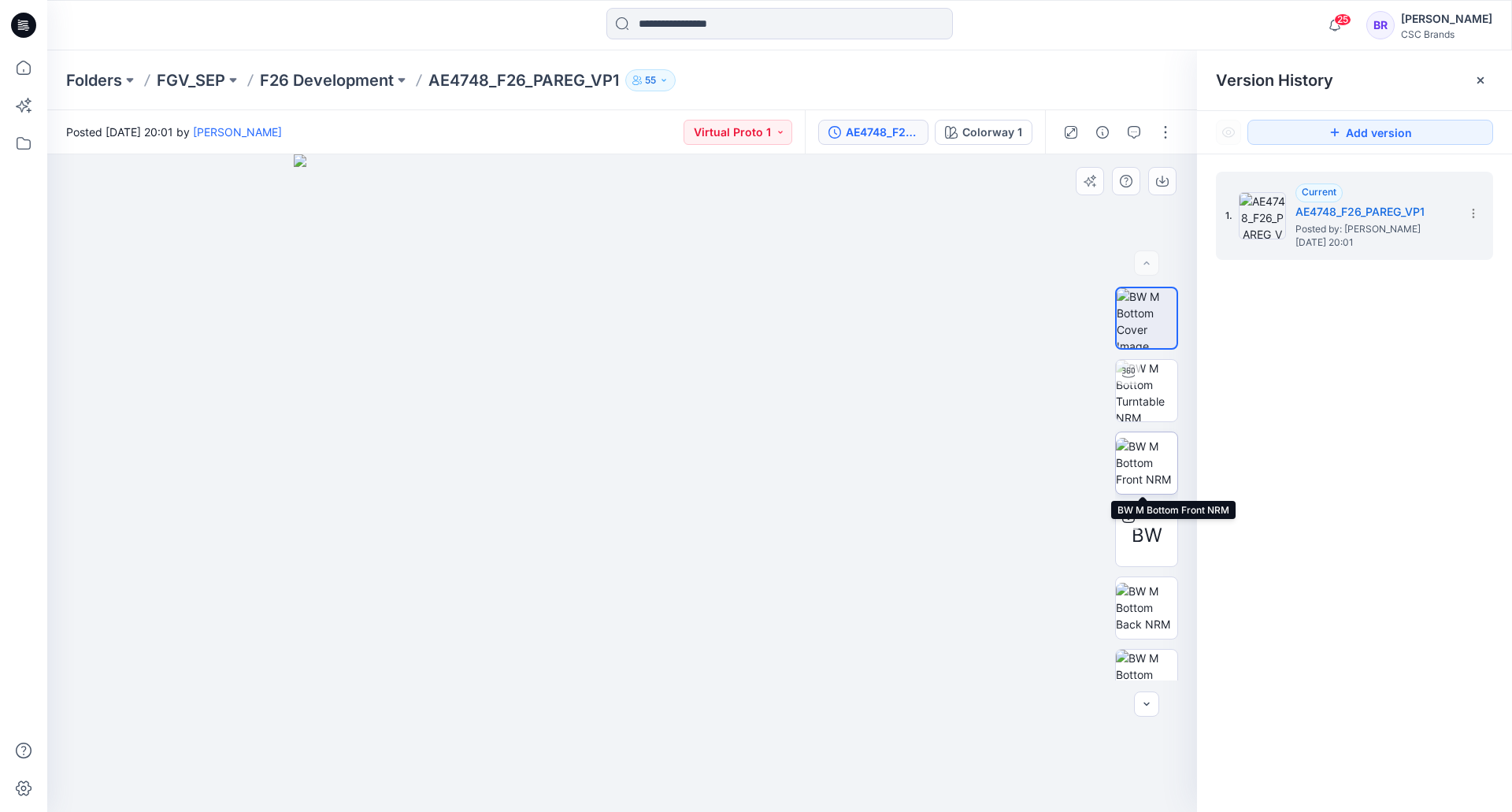
click at [1152, 457] on img at bounding box center [1146, 463] width 61 height 50
